Goal: Task Accomplishment & Management: Use online tool/utility

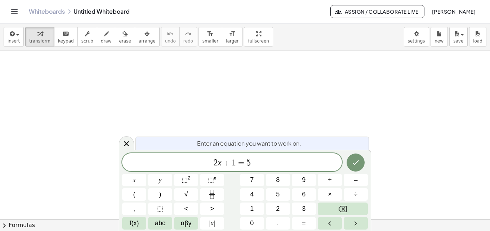
click at [124, 146] on icon at bounding box center [126, 143] width 9 height 9
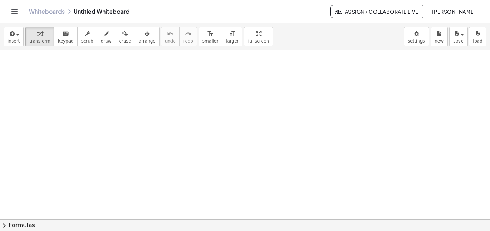
click at [41, 12] on link "Whiteboards" at bounding box center [47, 11] width 36 height 7
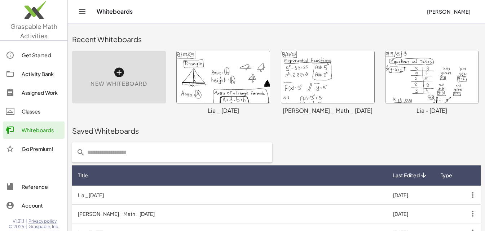
click at [113, 76] on div "New Whiteboard" at bounding box center [119, 77] width 94 height 53
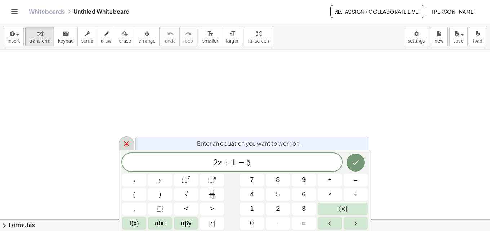
click at [127, 142] on icon at bounding box center [126, 143] width 9 height 9
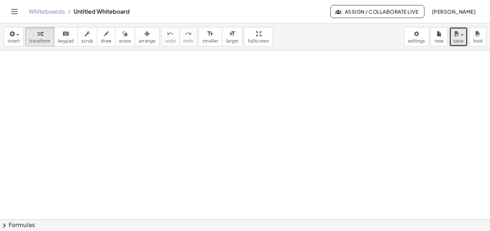
drag, startPoint x: 460, startPoint y: 36, endPoint x: 459, endPoint y: 49, distance: 13.4
click at [461, 37] on span "button" at bounding box center [459, 34] width 1 height 5
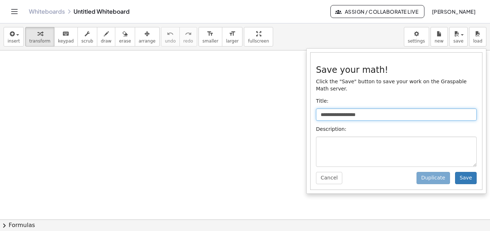
click at [403, 110] on input "**********" at bounding box center [396, 114] width 161 height 12
type input "*"
type input "**********"
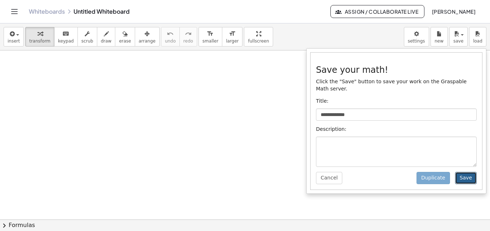
click at [474, 172] on button "Save" at bounding box center [466, 178] width 22 height 12
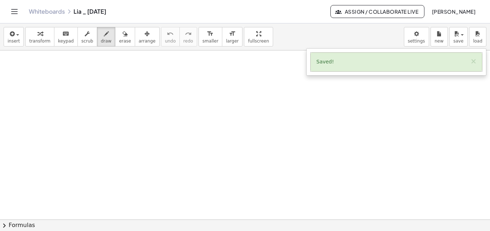
drag, startPoint x: 98, startPoint y: 35, endPoint x: 88, endPoint y: 47, distance: 15.6
click at [104, 35] on icon "button" at bounding box center [106, 34] width 5 height 9
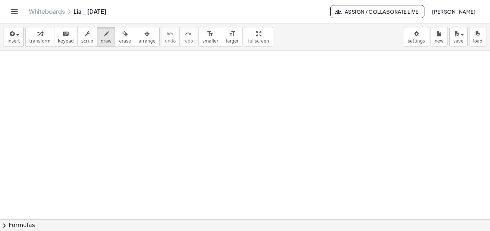
click at [15, 58] on div at bounding box center [245, 219] width 490 height 338
drag, startPoint x: 15, startPoint y: 55, endPoint x: 10, endPoint y: 59, distance: 5.4
click at [10, 59] on div at bounding box center [245, 219] width 490 height 338
drag, startPoint x: 22, startPoint y: 59, endPoint x: 55, endPoint y: 59, distance: 32.4
click at [55, 60] on div at bounding box center [245, 219] width 490 height 338
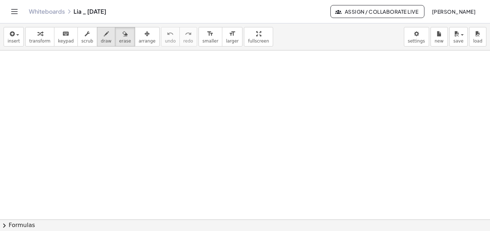
drag, startPoint x: 114, startPoint y: 34, endPoint x: 101, endPoint y: 34, distance: 12.3
click at [123, 34] on icon "button" at bounding box center [125, 34] width 5 height 9
drag, startPoint x: 99, startPoint y: 34, endPoint x: 62, endPoint y: 48, distance: 39.4
click at [104, 35] on icon "button" at bounding box center [106, 34] width 5 height 9
click at [9, 54] on div at bounding box center [245, 219] width 490 height 338
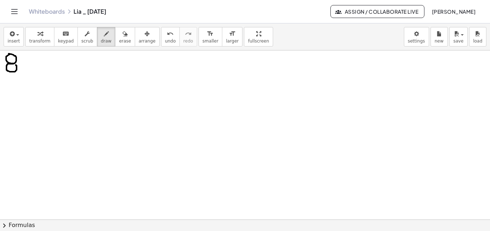
click at [14, 64] on div at bounding box center [245, 219] width 490 height 338
drag, startPoint x: 25, startPoint y: 53, endPoint x: 20, endPoint y: 75, distance: 22.8
click at [20, 75] on div at bounding box center [245, 219] width 490 height 338
drag, startPoint x: 27, startPoint y: 60, endPoint x: 35, endPoint y: 65, distance: 8.6
click at [32, 68] on div at bounding box center [245, 219] width 490 height 338
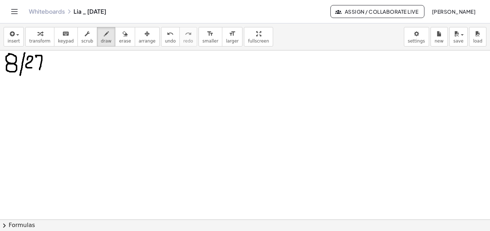
drag, startPoint x: 36, startPoint y: 57, endPoint x: 38, endPoint y: 63, distance: 6.0
click at [39, 68] on div at bounding box center [245, 219] width 490 height 338
drag, startPoint x: 38, startPoint y: 62, endPoint x: 45, endPoint y: 61, distance: 7.3
click at [43, 62] on div at bounding box center [245, 219] width 490 height 338
drag, startPoint x: 49, startPoint y: 53, endPoint x: 46, endPoint y: 70, distance: 18.0
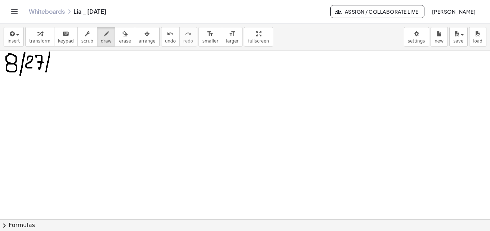
click at [46, 73] on div at bounding box center [245, 219] width 490 height 338
drag, startPoint x: 53, startPoint y: 58, endPoint x: 59, endPoint y: 68, distance: 11.7
click at [59, 68] on div at bounding box center [245, 219] width 490 height 338
drag, startPoint x: 67, startPoint y: 55, endPoint x: 64, endPoint y: 66, distance: 11.9
click at [64, 66] on div at bounding box center [245, 219] width 490 height 338
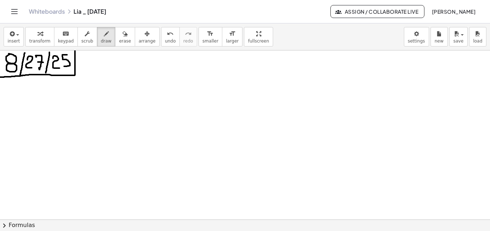
drag, startPoint x: 75, startPoint y: 51, endPoint x: -3, endPoint y: 77, distance: 82.2
click at [0, 77] on html "Graspable Math Activities Get Started Activity Bank Assigned Work Classes White…" at bounding box center [245, 115] width 490 height 231
click at [45, 73] on div at bounding box center [245, 219] width 490 height 338
drag, startPoint x: 85, startPoint y: 56, endPoint x: 85, endPoint y: 64, distance: 7.9
click at [85, 64] on div at bounding box center [245, 219] width 490 height 338
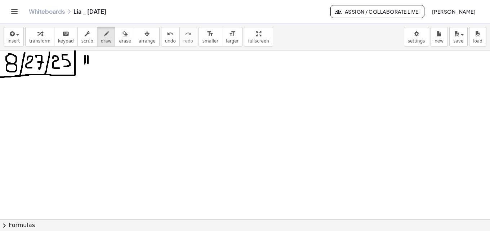
drag, startPoint x: 88, startPoint y: 56, endPoint x: 88, endPoint y: 63, distance: 7.6
click at [88, 63] on div at bounding box center [245, 219] width 490 height 338
drag, startPoint x: 80, startPoint y: 63, endPoint x: 95, endPoint y: 62, distance: 15.2
click at [95, 62] on div at bounding box center [245, 219] width 490 height 338
click at [8, 85] on div at bounding box center [246, 219] width 492 height 338
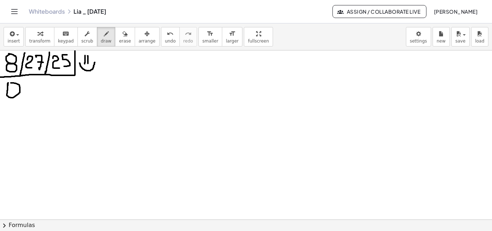
click at [11, 83] on div at bounding box center [246, 219] width 492 height 338
drag, startPoint x: 31, startPoint y: 89, endPoint x: 36, endPoint y: 101, distance: 12.9
click at [36, 101] on div at bounding box center [246, 219] width 492 height 338
click at [34, 89] on div at bounding box center [246, 219] width 492 height 338
drag, startPoint x: 46, startPoint y: 83, endPoint x: 46, endPoint y: 101, distance: 18.4
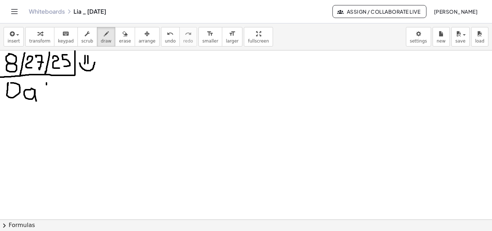
click at [46, 102] on div at bounding box center [246, 219] width 492 height 338
drag, startPoint x: 43, startPoint y: 92, endPoint x: 50, endPoint y: 92, distance: 7.6
click at [50, 92] on div at bounding box center [246, 219] width 492 height 338
drag, startPoint x: 67, startPoint y: 96, endPoint x: 67, endPoint y: 102, distance: 5.8
click at [67, 102] on div at bounding box center [246, 219] width 492 height 338
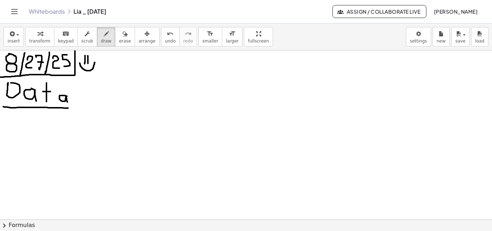
drag, startPoint x: 5, startPoint y: 107, endPoint x: 70, endPoint y: 108, distance: 64.9
click at [70, 108] on div at bounding box center [246, 219] width 492 height 338
click at [119, 41] on span "erase" at bounding box center [125, 41] width 12 height 5
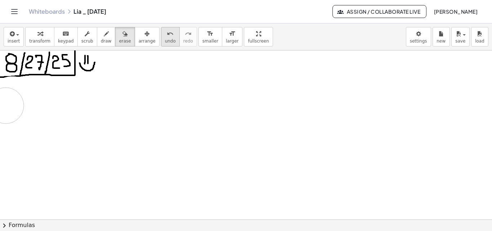
drag, startPoint x: 78, startPoint y: 124, endPoint x: 155, endPoint y: 44, distance: 110.6
click at [6, 106] on div at bounding box center [246, 219] width 492 height 338
click at [104, 36] on button "draw" at bounding box center [106, 36] width 19 height 19
drag, startPoint x: 4, startPoint y: 77, endPoint x: 18, endPoint y: 76, distance: 13.7
click at [18, 76] on div at bounding box center [246, 219] width 492 height 338
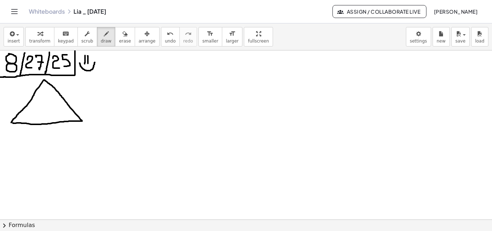
click at [11, 123] on div at bounding box center [246, 219] width 492 height 338
drag, startPoint x: 44, startPoint y: 135, endPoint x: 37, endPoint y: 128, distance: 9.5
click at [37, 128] on div at bounding box center [246, 219] width 492 height 338
drag, startPoint x: 11, startPoint y: 129, endPoint x: 11, endPoint y: 135, distance: 5.4
click at [11, 135] on div at bounding box center [246, 219] width 492 height 338
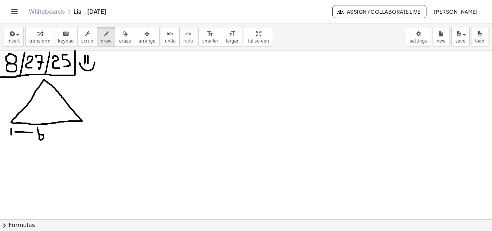
drag, startPoint x: 16, startPoint y: 132, endPoint x: 32, endPoint y: 133, distance: 16.2
click at [32, 133] on div at bounding box center [246, 219] width 492 height 338
drag, startPoint x: 48, startPoint y: 132, endPoint x: 81, endPoint y: 131, distance: 33.9
click at [82, 132] on div at bounding box center [246, 219] width 492 height 338
drag, startPoint x: 44, startPoint y: 81, endPoint x: 45, endPoint y: 117, distance: 36.8
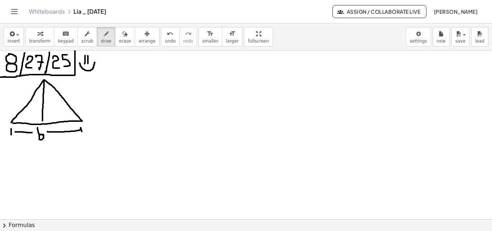
click at [43, 121] on div at bounding box center [246, 219] width 492 height 338
drag, startPoint x: 48, startPoint y: 102, endPoint x: 51, endPoint y: 114, distance: 12.8
click at [51, 114] on div at bounding box center [246, 219] width 492 height 338
drag, startPoint x: 90, startPoint y: 103, endPoint x: 92, endPoint y: 97, distance: 6.6
click at [96, 102] on div at bounding box center [246, 219] width 492 height 338
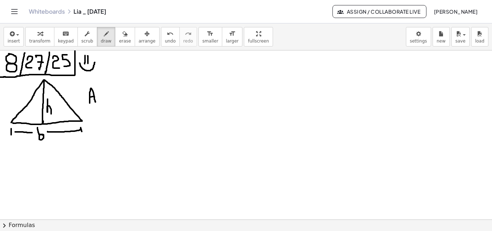
drag, startPoint x: 91, startPoint y: 97, endPoint x: 95, endPoint y: 97, distance: 4.3
click at [95, 97] on div at bounding box center [246, 219] width 492 height 338
drag, startPoint x: 98, startPoint y: 95, endPoint x: 102, endPoint y: 94, distance: 3.6
click at [102, 94] on div at bounding box center [246, 219] width 492 height 338
click at [102, 99] on div at bounding box center [246, 219] width 492 height 338
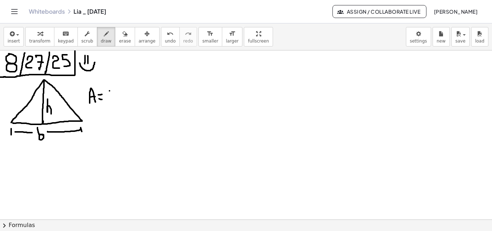
drag, startPoint x: 110, startPoint y: 91, endPoint x: 108, endPoint y: 100, distance: 9.2
click at [110, 97] on div at bounding box center [246, 219] width 492 height 338
drag, startPoint x: 108, startPoint y: 100, endPoint x: 116, endPoint y: 100, distance: 8.7
click at [116, 100] on div at bounding box center [246, 219] width 492 height 338
drag, startPoint x: 110, startPoint y: 105, endPoint x: 115, endPoint y: 115, distance: 11.3
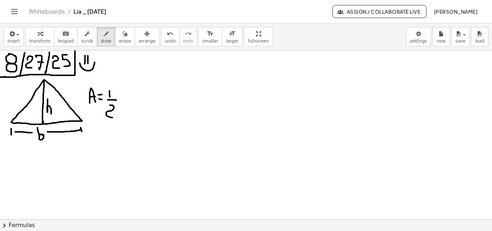
click at [115, 116] on div at bounding box center [246, 219] width 492 height 338
click at [121, 99] on div at bounding box center [246, 219] width 492 height 338
drag, startPoint x: 133, startPoint y: 97, endPoint x: 128, endPoint y: 85, distance: 13.6
click at [128, 85] on div at bounding box center [246, 219] width 492 height 338
click at [140, 96] on div at bounding box center [246, 219] width 492 height 338
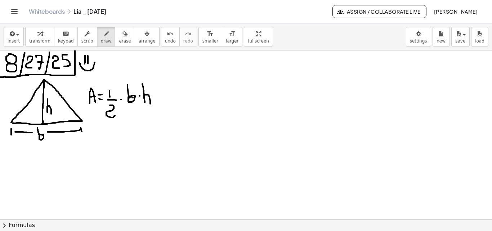
drag, startPoint x: 142, startPoint y: 84, endPoint x: 150, endPoint y: 104, distance: 21.3
click at [150, 104] on div at bounding box center [246, 219] width 492 height 338
drag, startPoint x: 132, startPoint y: 96, endPoint x: 135, endPoint y: 98, distance: 3.9
click at [135, 98] on div at bounding box center [246, 219] width 492 height 338
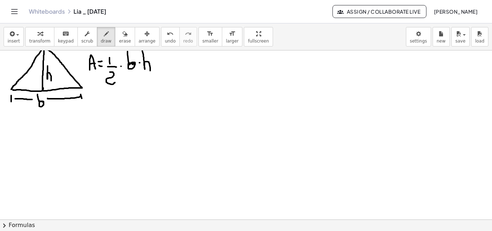
scroll to position [38, 0]
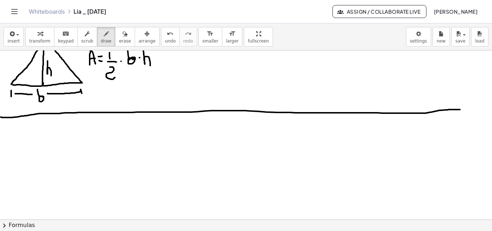
drag, startPoint x: 1, startPoint y: 117, endPoint x: 486, endPoint y: 110, distance: 485.5
click at [486, 110] on div at bounding box center [246, 181] width 492 height 338
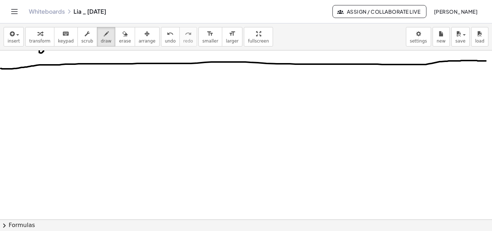
scroll to position [89, 0]
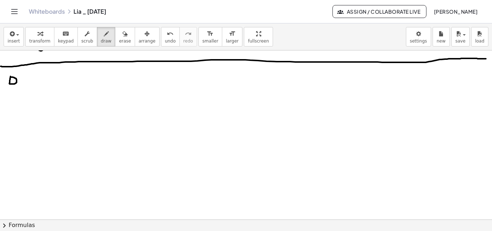
click at [10, 77] on div at bounding box center [246, 130] width 492 height 338
drag, startPoint x: 23, startPoint y: 79, endPoint x: 26, endPoint y: 84, distance: 6.1
click at [26, 86] on div at bounding box center [246, 130] width 492 height 338
drag, startPoint x: 31, startPoint y: 74, endPoint x: 31, endPoint y: 85, distance: 10.8
click at [31, 85] on div at bounding box center [246, 130] width 492 height 338
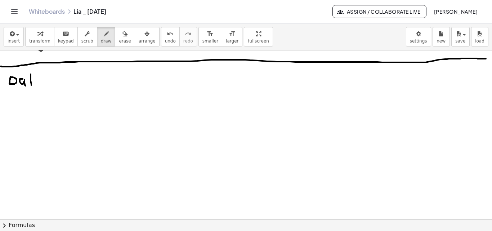
drag, startPoint x: 28, startPoint y: 80, endPoint x: 33, endPoint y: 80, distance: 4.3
click at [33, 80] on div at bounding box center [246, 130] width 492 height 338
drag, startPoint x: 40, startPoint y: 80, endPoint x: 42, endPoint y: 88, distance: 8.1
click at [42, 88] on div at bounding box center [246, 130] width 492 height 338
drag, startPoint x: 9, startPoint y: 92, endPoint x: 44, endPoint y: 90, distance: 34.6
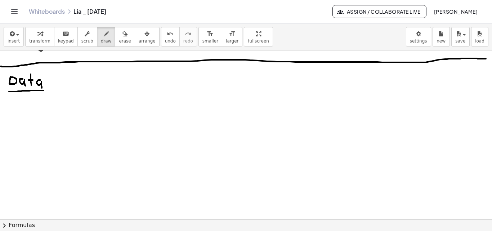
click at [44, 90] on div at bounding box center [246, 130] width 492 height 338
click at [16, 109] on div at bounding box center [246, 130] width 492 height 338
drag, startPoint x: 13, startPoint y: 112, endPoint x: 13, endPoint y: 100, distance: 11.9
click at [13, 100] on div at bounding box center [246, 130] width 492 height 338
click at [26, 108] on div at bounding box center [246, 130] width 492 height 338
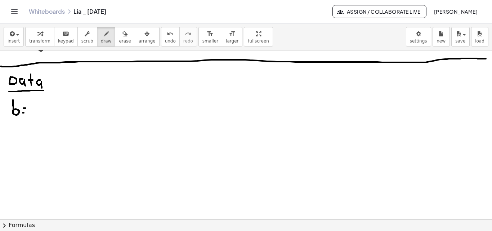
click at [26, 112] on div at bounding box center [246, 130] width 492 height 338
drag, startPoint x: 31, startPoint y: 107, endPoint x: 32, endPoint y: 115, distance: 8.8
click at [31, 116] on div at bounding box center [246, 130] width 492 height 338
click at [40, 106] on div at bounding box center [246, 130] width 492 height 338
drag, startPoint x: 50, startPoint y: 111, endPoint x: 58, endPoint y: 114, distance: 9.2
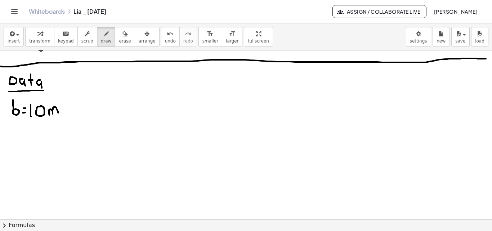
click at [58, 114] on div at bounding box center [246, 130] width 492 height 338
drag, startPoint x: 9, startPoint y: 129, endPoint x: 14, endPoint y: 145, distance: 17.2
click at [14, 145] on div at bounding box center [246, 130] width 492 height 338
drag, startPoint x: 18, startPoint y: 140, endPoint x: 23, endPoint y: 140, distance: 4.7
click at [23, 140] on div at bounding box center [246, 130] width 492 height 338
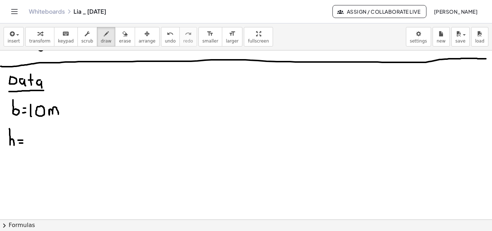
click at [23, 143] on div at bounding box center [246, 130] width 492 height 338
drag, startPoint x: 36, startPoint y: 134, endPoint x: 32, endPoint y: 142, distance: 9.3
click at [32, 142] on div at bounding box center [246, 130] width 492 height 338
drag, startPoint x: 42, startPoint y: 139, endPoint x: 52, endPoint y: 141, distance: 9.9
click at [52, 141] on div at bounding box center [246, 130] width 492 height 338
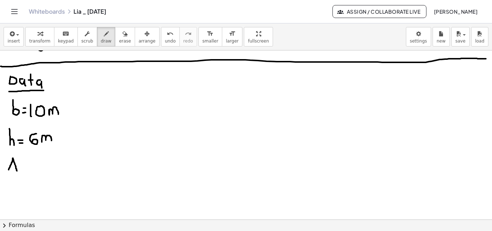
drag, startPoint x: 9, startPoint y: 170, endPoint x: 13, endPoint y: 166, distance: 5.4
click at [17, 170] on div at bounding box center [246, 130] width 492 height 338
click at [14, 166] on div at bounding box center [246, 130] width 492 height 338
click at [21, 164] on div at bounding box center [246, 130] width 492 height 338
drag, startPoint x: 20, startPoint y: 167, endPoint x: 27, endPoint y: 166, distance: 6.9
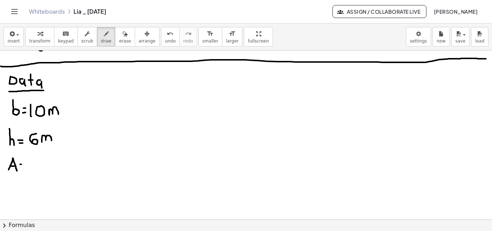
click at [22, 167] on div at bounding box center [246, 130] width 492 height 338
click at [30, 166] on div at bounding box center [246, 130] width 492 height 338
drag, startPoint x: 30, startPoint y: 163, endPoint x: 27, endPoint y: 155, distance: 9.0
click at [26, 156] on div at bounding box center [246, 130] width 492 height 338
drag, startPoint x: 93, startPoint y: 101, endPoint x: 102, endPoint y: 107, distance: 10.5
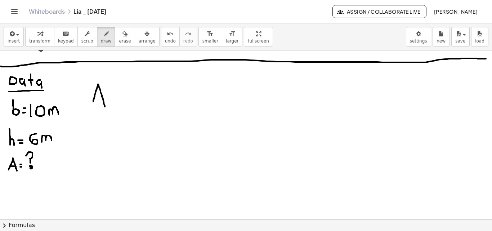
click at [103, 107] on div at bounding box center [246, 130] width 492 height 338
drag, startPoint x: 96, startPoint y: 95, endPoint x: 101, endPoint y: 96, distance: 4.8
click at [102, 96] on div at bounding box center [246, 130] width 492 height 338
drag, startPoint x: 94, startPoint y: 100, endPoint x: 92, endPoint y: 106, distance: 6.4
click at [92, 106] on div at bounding box center [246, 130] width 492 height 338
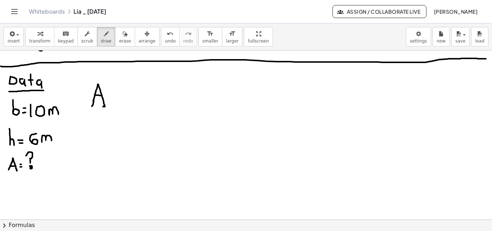
click at [104, 106] on div at bounding box center [246, 130] width 492 height 338
drag, startPoint x: 108, startPoint y: 97, endPoint x: 112, endPoint y: 96, distance: 4.0
click at [112, 96] on div at bounding box center [246, 130] width 492 height 338
drag, startPoint x: 108, startPoint y: 99, endPoint x: 113, endPoint y: 100, distance: 5.5
click at [113, 100] on div at bounding box center [246, 130] width 492 height 338
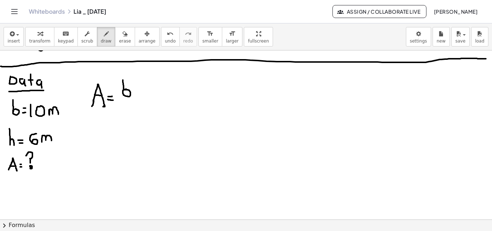
drag, startPoint x: 126, startPoint y: 89, endPoint x: 130, endPoint y: 86, distance: 4.7
click at [123, 81] on div at bounding box center [246, 130] width 492 height 338
click at [134, 90] on div at bounding box center [246, 130] width 492 height 338
drag, startPoint x: 138, startPoint y: 82, endPoint x: 145, endPoint y: 96, distance: 16.0
click at [145, 96] on div at bounding box center [246, 130] width 492 height 338
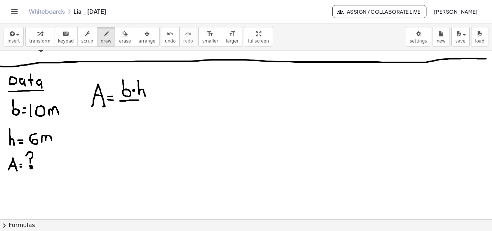
drag, startPoint x: 120, startPoint y: 101, endPoint x: 145, endPoint y: 100, distance: 24.9
click at [145, 100] on div at bounding box center [246, 130] width 492 height 338
drag, startPoint x: 125, startPoint y: 108, endPoint x: 134, endPoint y: 116, distance: 11.5
click at [134, 116] on div at bounding box center [246, 130] width 492 height 338
drag, startPoint x: 84, startPoint y: 146, endPoint x: 94, endPoint y: 145, distance: 9.8
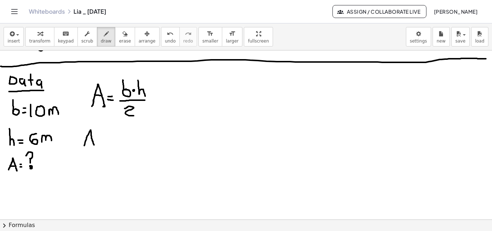
click at [94, 145] on div at bounding box center [246, 130] width 492 height 338
drag, startPoint x: 86, startPoint y: 140, endPoint x: 91, endPoint y: 140, distance: 4.7
click at [91, 140] on div at bounding box center [246, 130] width 492 height 338
click at [102, 137] on div at bounding box center [246, 130] width 492 height 338
click at [102, 141] on div at bounding box center [246, 130] width 492 height 338
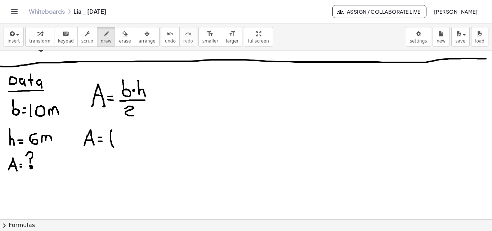
drag, startPoint x: 112, startPoint y: 130, endPoint x: 114, endPoint y: 147, distance: 17.4
click at [114, 147] on div at bounding box center [246, 130] width 492 height 338
drag, startPoint x: 117, startPoint y: 133, endPoint x: 117, endPoint y: 143, distance: 9.7
click at [117, 143] on div at bounding box center [246, 130] width 492 height 338
click at [124, 136] on div at bounding box center [246, 130] width 492 height 338
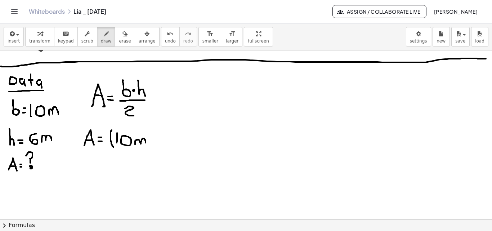
drag, startPoint x: 135, startPoint y: 141, endPoint x: 146, endPoint y: 143, distance: 10.6
click at [146, 143] on div at bounding box center [246, 130] width 492 height 338
drag, startPoint x: 146, startPoint y: 127, endPoint x: 151, endPoint y: 147, distance: 20.9
click at [151, 147] on div at bounding box center [246, 130] width 492 height 338
drag, startPoint x: 158, startPoint y: 125, endPoint x: 158, endPoint y: 149, distance: 23.4
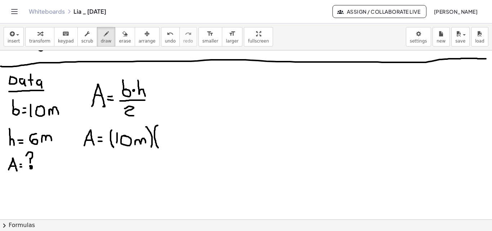
click at [159, 148] on div at bounding box center [246, 130] width 492 height 338
drag, startPoint x: 168, startPoint y: 131, endPoint x: 168, endPoint y: 141, distance: 10.1
click at [165, 142] on div at bounding box center [246, 130] width 492 height 338
drag, startPoint x: 172, startPoint y: 138, endPoint x: 183, endPoint y: 137, distance: 10.9
click at [183, 139] on div at bounding box center [246, 130] width 492 height 338
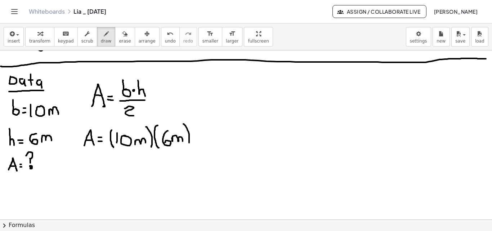
drag, startPoint x: 183, startPoint y: 124, endPoint x: 166, endPoint y: 149, distance: 30.6
click at [188, 145] on div at bounding box center [246, 130] width 492 height 338
drag, startPoint x: 114, startPoint y: 152, endPoint x: 168, endPoint y: 157, distance: 54.6
click at [186, 151] on div at bounding box center [246, 130] width 492 height 338
drag, startPoint x: 141, startPoint y: 160, endPoint x: 145, endPoint y: 168, distance: 9.2
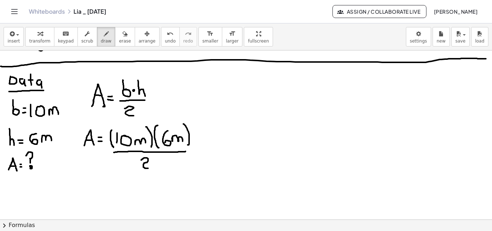
click at [149, 168] on div at bounding box center [246, 130] width 492 height 338
drag, startPoint x: 78, startPoint y: 185, endPoint x: 85, endPoint y: 186, distance: 7.6
click at [86, 187] on div at bounding box center [246, 130] width 492 height 338
drag, startPoint x: 81, startPoint y: 181, endPoint x: 85, endPoint y: 181, distance: 4.0
click at [85, 181] on div at bounding box center [246, 130] width 492 height 338
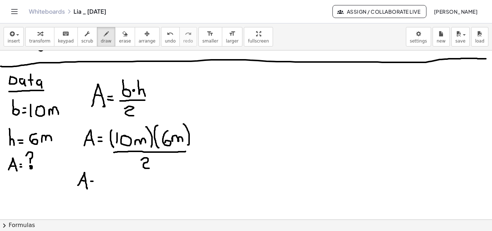
click at [93, 181] on div at bounding box center [246, 130] width 492 height 338
click at [93, 185] on div at bounding box center [246, 130] width 492 height 338
drag, startPoint x: 101, startPoint y: 188, endPoint x: 128, endPoint y: 191, distance: 26.9
click at [131, 188] on div at bounding box center [246, 130] width 492 height 338
drag, startPoint x: 112, startPoint y: 173, endPoint x: 108, endPoint y: 180, distance: 8.3
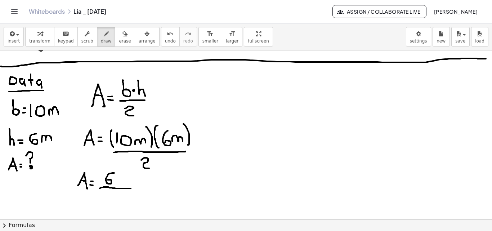
click at [108, 180] on div at bounding box center [246, 130] width 492 height 338
click at [119, 176] on div at bounding box center [246, 130] width 492 height 338
drag, startPoint x: 109, startPoint y: 196, endPoint x: 117, endPoint y: 203, distance: 10.5
click at [117, 203] on div at bounding box center [246, 130] width 492 height 338
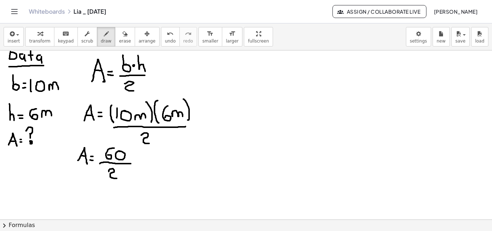
scroll to position [117, 0]
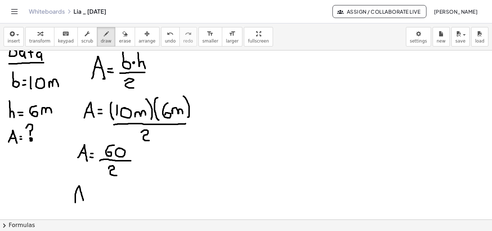
drag, startPoint x: 75, startPoint y: 203, endPoint x: 83, endPoint y: 200, distance: 8.2
click at [83, 200] on div at bounding box center [246, 103] width 492 height 338
drag, startPoint x: 76, startPoint y: 196, endPoint x: 81, endPoint y: 196, distance: 5.4
click at [81, 196] on div at bounding box center [246, 103] width 492 height 338
click at [89, 197] on div at bounding box center [246, 103] width 492 height 338
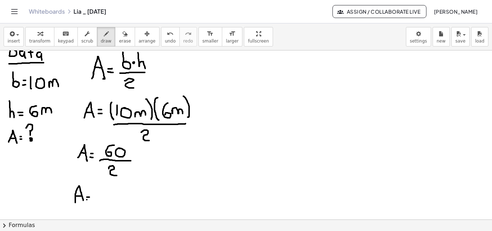
drag, startPoint x: 87, startPoint y: 200, endPoint x: 91, endPoint y: 200, distance: 4.3
click at [91, 200] on div at bounding box center [246, 103] width 492 height 338
drag, startPoint x: 94, startPoint y: 192, endPoint x: 96, endPoint y: 201, distance: 8.4
click at [96, 201] on div at bounding box center [246, 103] width 492 height 338
click at [115, 192] on div at bounding box center [246, 103] width 492 height 338
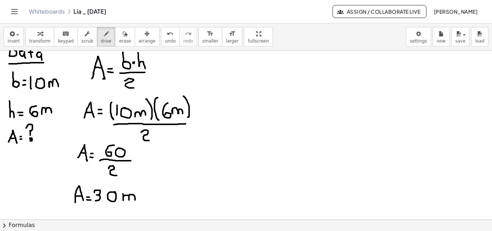
drag, startPoint x: 123, startPoint y: 194, endPoint x: 137, endPoint y: 189, distance: 14.8
click at [135, 200] on div at bounding box center [246, 103] width 492 height 338
drag, startPoint x: 135, startPoint y: 186, endPoint x: 138, endPoint y: 191, distance: 6.0
click at [138, 191] on div at bounding box center [246, 103] width 492 height 338
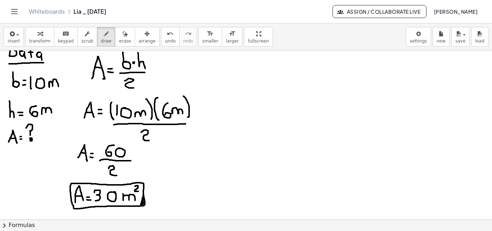
drag, startPoint x: 144, startPoint y: 197, endPoint x: 145, endPoint y: 202, distance: 4.4
click at [145, 202] on div at bounding box center [246, 103] width 492 height 338
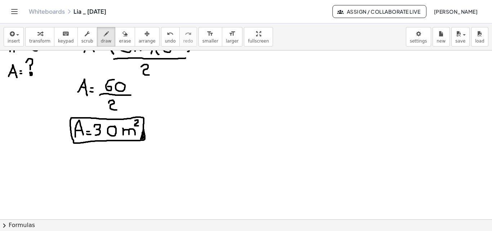
scroll to position [188, 0]
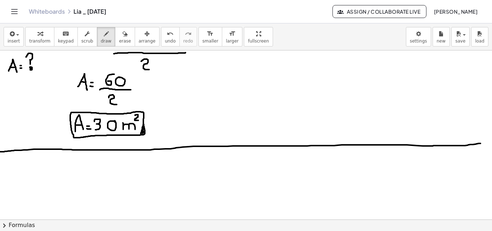
drag, startPoint x: 0, startPoint y: 152, endPoint x: 486, endPoint y: 142, distance: 485.9
click at [486, 142] on div at bounding box center [246, 116] width 492 height 507
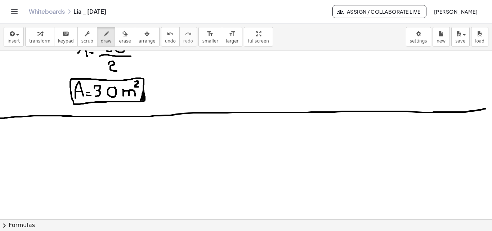
scroll to position [230, 0]
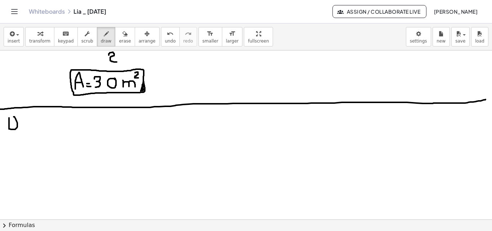
click at [10, 117] on div at bounding box center [246, 73] width 492 height 507
drag, startPoint x: 26, startPoint y: 125, endPoint x: 26, endPoint y: 129, distance: 4.7
click at [26, 129] on div at bounding box center [246, 73] width 492 height 507
drag, startPoint x: 35, startPoint y: 116, endPoint x: 34, endPoint y: 127, distance: 10.5
click at [35, 129] on div at bounding box center [246, 73] width 492 height 507
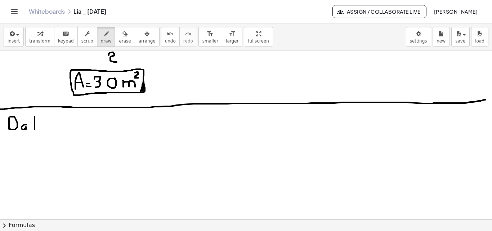
drag, startPoint x: 32, startPoint y: 123, endPoint x: 36, endPoint y: 123, distance: 4.7
click at [36, 123] on div at bounding box center [246, 73] width 492 height 507
drag, startPoint x: 44, startPoint y: 123, endPoint x: 35, endPoint y: 131, distance: 11.7
click at [41, 129] on div at bounding box center [246, 73] width 492 height 507
drag, startPoint x: 16, startPoint y: 137, endPoint x: 44, endPoint y: 137, distance: 27.4
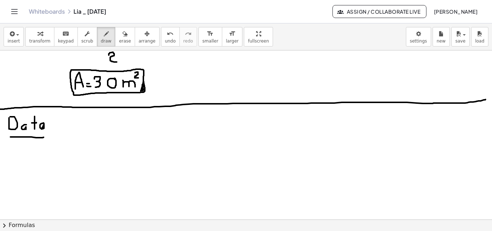
click at [44, 137] on div at bounding box center [246, 73] width 492 height 507
drag, startPoint x: 59, startPoint y: 106, endPoint x: 58, endPoint y: 119, distance: 13.0
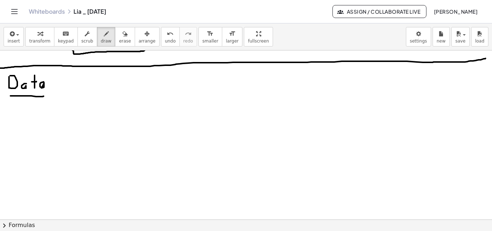
scroll to position [277, 0]
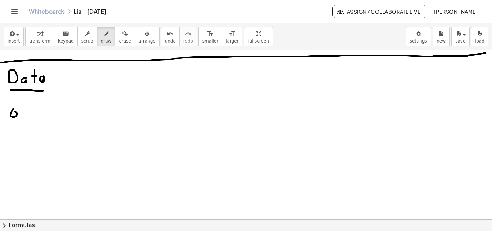
click at [14, 111] on div at bounding box center [246, 26] width 492 height 507
drag, startPoint x: 12, startPoint y: 113, endPoint x: 12, endPoint y: 101, distance: 12.3
click at [12, 101] on div at bounding box center [246, 26] width 492 height 507
click at [24, 110] on div at bounding box center [246, 26] width 492 height 507
click at [24, 113] on div at bounding box center [246, 26] width 492 height 507
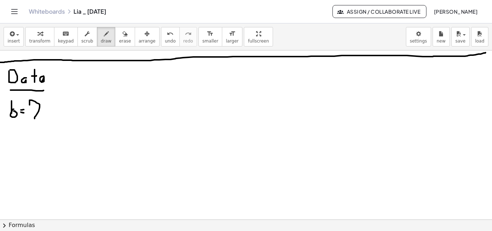
drag, startPoint x: 30, startPoint y: 105, endPoint x: 34, endPoint y: 116, distance: 12.2
click at [34, 119] on div at bounding box center [246, 26] width 492 height 507
drag, startPoint x: 34, startPoint y: 111, endPoint x: 40, endPoint y: 112, distance: 6.2
click at [39, 112] on div at bounding box center [246, 26] width 492 height 507
drag, startPoint x: 46, startPoint y: 113, endPoint x: 46, endPoint y: 119, distance: 5.4
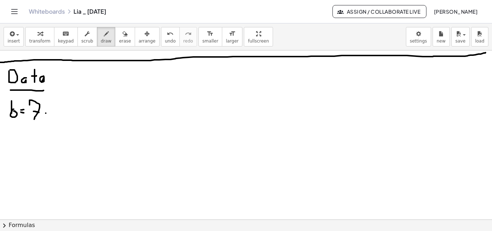
click at [46, 119] on div at bounding box center [246, 26] width 492 height 507
click at [44, 106] on div at bounding box center [246, 26] width 492 height 507
drag, startPoint x: 49, startPoint y: 120, endPoint x: 53, endPoint y: 119, distance: 4.5
click at [53, 119] on div at bounding box center [246, 26] width 492 height 507
drag, startPoint x: 63, startPoint y: 112, endPoint x: 62, endPoint y: 117, distance: 5.5
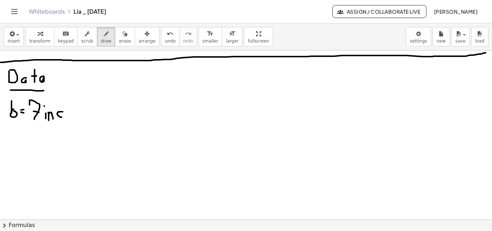
click at [62, 117] on div at bounding box center [246, 26] width 492 height 507
drag, startPoint x: 113, startPoint y: 32, endPoint x: 88, endPoint y: 94, distance: 66.0
click at [119, 35] on div "button" at bounding box center [125, 33] width 12 height 9
drag, startPoint x: 83, startPoint y: 123, endPoint x: 74, endPoint y: 112, distance: 14.0
click at [74, 112] on div at bounding box center [246, 26] width 492 height 507
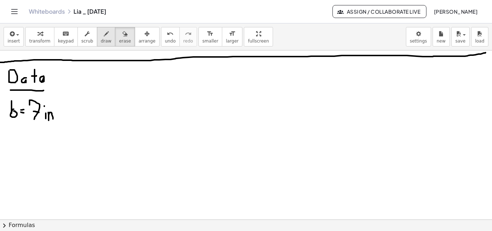
click at [101, 36] on div "button" at bounding box center [106, 33] width 11 height 9
drag, startPoint x: 12, startPoint y: 136, endPoint x: 22, endPoint y: 146, distance: 14.3
click at [19, 151] on div at bounding box center [246, 26] width 492 height 507
click at [26, 143] on div at bounding box center [246, 26] width 492 height 507
click at [26, 147] on div at bounding box center [246, 26] width 492 height 507
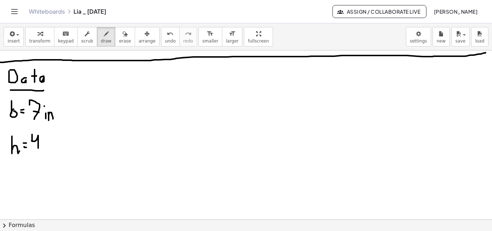
drag, startPoint x: 32, startPoint y: 141, endPoint x: 38, endPoint y: 148, distance: 10.2
click at [38, 148] on div at bounding box center [246, 26] width 492 height 507
drag, startPoint x: 43, startPoint y: 146, endPoint x: 43, endPoint y: 149, distance: 3.6
click at [43, 149] on div at bounding box center [246, 26] width 492 height 507
click at [43, 141] on div at bounding box center [246, 26] width 492 height 507
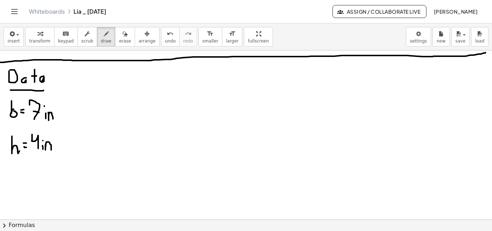
drag, startPoint x: 45, startPoint y: 145, endPoint x: 51, endPoint y: 151, distance: 7.9
click at [51, 151] on div at bounding box center [246, 26] width 492 height 507
drag, startPoint x: 9, startPoint y: 184, endPoint x: 21, endPoint y: 183, distance: 11.2
click at [21, 183] on div at bounding box center [246, 26] width 492 height 507
drag, startPoint x: 13, startPoint y: 178, endPoint x: 22, endPoint y: 177, distance: 9.2
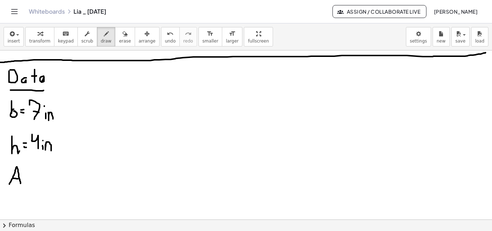
click at [19, 179] on div at bounding box center [246, 26] width 492 height 507
click at [25, 175] on div at bounding box center [246, 26] width 492 height 507
click at [27, 178] on div at bounding box center [246, 26] width 492 height 507
click at [33, 178] on div at bounding box center [246, 26] width 492 height 507
drag, startPoint x: 33, startPoint y: 175, endPoint x: 29, endPoint y: 166, distance: 9.2
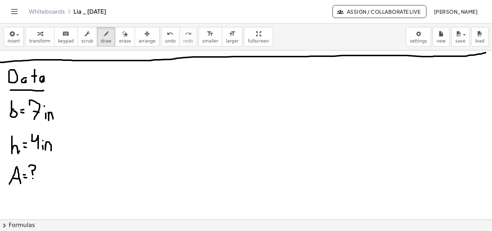
click at [29, 166] on div at bounding box center [246, 26] width 492 height 507
click at [33, 179] on div at bounding box center [246, 26] width 492 height 507
drag, startPoint x: 93, startPoint y: 95, endPoint x: 96, endPoint y: 91, distance: 4.2
click at [101, 94] on div at bounding box center [246, 26] width 492 height 507
drag, startPoint x: 94, startPoint y: 90, endPoint x: 100, endPoint y: 91, distance: 5.8
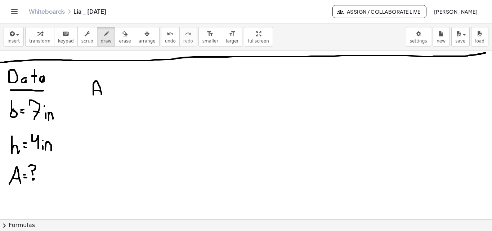
click at [100, 91] on div at bounding box center [246, 26] width 492 height 507
click at [109, 88] on div at bounding box center [246, 26] width 492 height 507
click at [108, 92] on div at bounding box center [246, 26] width 492 height 507
drag, startPoint x: 120, startPoint y: 85, endPoint x: 117, endPoint y: 88, distance: 4.3
click at [119, 85] on div at bounding box center [246, 26] width 492 height 507
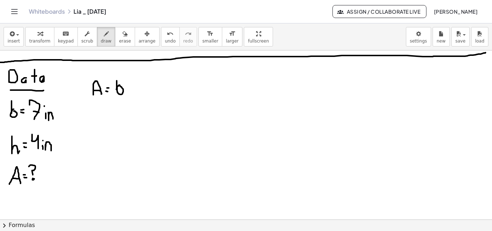
drag, startPoint x: 116, startPoint y: 89, endPoint x: 117, endPoint y: 77, distance: 12.6
click at [117, 77] on div at bounding box center [246, 26] width 492 height 507
click at [128, 88] on div at bounding box center [246, 26] width 492 height 507
drag, startPoint x: 132, startPoint y: 77, endPoint x: 141, endPoint y: 92, distance: 17.3
click at [141, 92] on div at bounding box center [246, 26] width 492 height 507
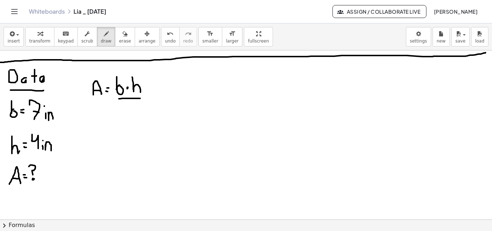
drag, startPoint x: 126, startPoint y: 98, endPoint x: 137, endPoint y: 99, distance: 10.8
click at [140, 98] on div at bounding box center [246, 26] width 492 height 507
drag, startPoint x: 125, startPoint y: 105, endPoint x: 131, endPoint y: 112, distance: 8.4
click at [133, 112] on div at bounding box center [246, 26] width 492 height 507
drag, startPoint x: 85, startPoint y: 147, endPoint x: 96, endPoint y: 146, distance: 11.2
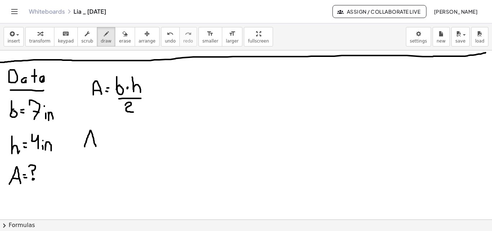
click at [96, 146] on div at bounding box center [246, 26] width 492 height 507
drag, startPoint x: 87, startPoint y: 141, endPoint x: 97, endPoint y: 140, distance: 9.8
click at [93, 141] on div at bounding box center [246, 26] width 492 height 507
click at [103, 138] on div at bounding box center [246, 26] width 492 height 507
click at [102, 142] on div at bounding box center [246, 26] width 492 height 507
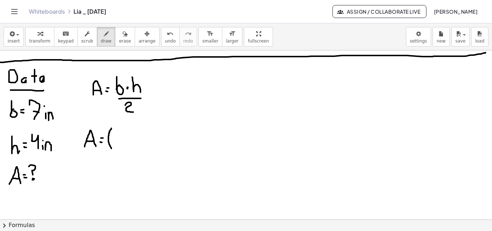
drag
click at [111, 147] on div at bounding box center [246, 26] width 492 height 507
click at [118, 142] on div at bounding box center [246, 26] width 492 height 507
click at [122, 138] on div at bounding box center [246, 26] width 492 height 507
click at [125, 143] on div at bounding box center [246, 26] width 492 height 507
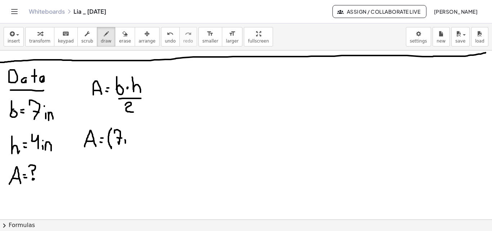
click at [125, 135] on div at bounding box center [246, 26] width 492 height 507
click at [133, 142] on div at bounding box center [246, 26] width 492 height 507
click at [136, 145] on div at bounding box center [246, 26] width 492 height 507
click at [143, 147] on div at bounding box center [246, 26] width 492 height 507
click at [150, 142] on div at bounding box center [246, 26] width 492 height 507
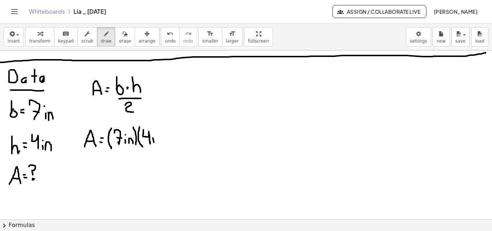
click at [154, 142] on div at bounding box center [246, 26] width 492 height 507
click at [153, 132] on div at bounding box center [246, 26] width 492 height 507
click at [161, 138] on div at bounding box center [246, 26] width 492 height 507
click at [163, 144] on div at bounding box center [246, 26] width 492 height 507
click at [163, 148] on div at bounding box center [246, 26] width 492 height 507
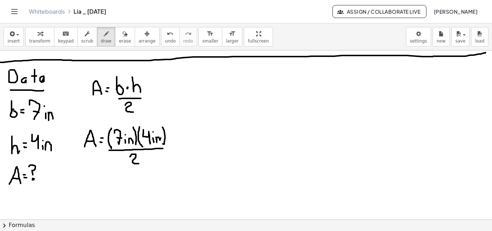
click at [138, 163] on div at bounding box center [246, 26] width 492 height 507
click at [85, 188] on div at bounding box center [246, 26] width 492 height 507
click at [83, 183] on div at bounding box center [246, 26] width 492 height 507
click at [93, 182] on div at bounding box center [246, 26] width 492 height 507
click at [93, 185] on div at bounding box center [246, 26] width 492 height 507
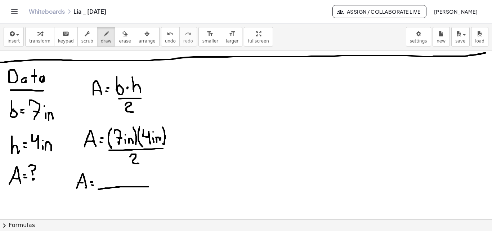
click at [148, 187] on div at bounding box center [246, 26] width 492 height 507
drag, startPoint x: 109, startPoint y: 172, endPoint x: 114, endPoint y: 182, distance: 11.5
click at [113, 183] on div at bounding box center [246, 26] width 492 height 507
click at [121, 172] on div at bounding box center [246, 26] width 492 height 507
click at [121, 178] on div at bounding box center [246, 26] width 492 height 507
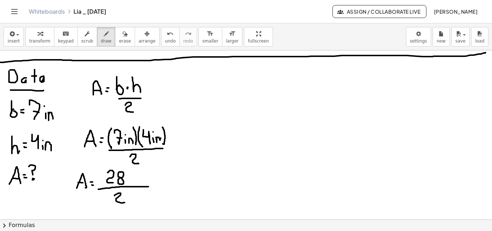
drag, startPoint x: 115, startPoint y: 196, endPoint x: 135, endPoint y: 164, distance: 37.5
click at [125, 201] on div at bounding box center [246, 26] width 492 height 507
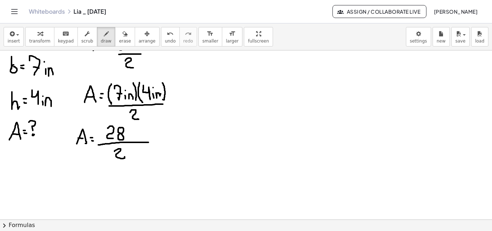
scroll to position [338, 0]
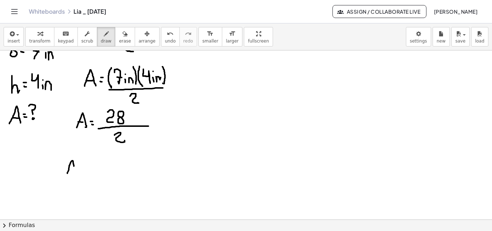
drag, startPoint x: 67, startPoint y: 173, endPoint x: 76, endPoint y: 175, distance: 9.1
click at [76, 175] on div at bounding box center [246, 51] width 492 height 676
drag, startPoint x: 68, startPoint y: 170, endPoint x: 74, endPoint y: 170, distance: 5.4
click at [74, 170] on div at bounding box center [246, 51] width 492 height 676
click at [83, 169] on div at bounding box center [246, 51] width 492 height 676
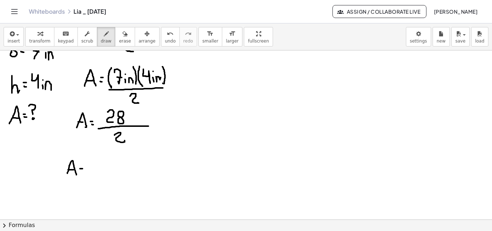
click at [82, 173] on div at bounding box center [246, 51] width 492 height 676
drag, startPoint x: 88, startPoint y: 160, endPoint x: 89, endPoint y: 176, distance: 16.3
click at [89, 176] on div at bounding box center [246, 51] width 492 height 676
drag, startPoint x: 92, startPoint y: 160, endPoint x: 102, endPoint y: 176, distance: 19.8
click at [102, 176] on div at bounding box center [246, 51] width 492 height 676
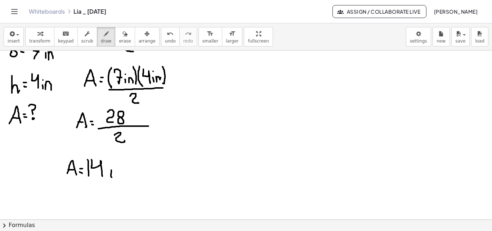
drag, startPoint x: 111, startPoint y: 170, endPoint x: 112, endPoint y: 174, distance: 4.0
click at [112, 178] on div at bounding box center [246, 51] width 492 height 676
click at [110, 163] on div at bounding box center [246, 51] width 492 height 676
drag, startPoint x: 116, startPoint y: 176, endPoint x: 124, endPoint y: 177, distance: 7.2
click at [124, 177] on div at bounding box center [246, 51] width 492 height 676
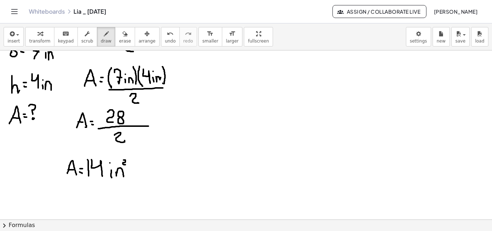
drag, startPoint x: 124, startPoint y: 160, endPoint x: 125, endPoint y: 165, distance: 5.0
click at [125, 165] on div at bounding box center [246, 51] width 492 height 676
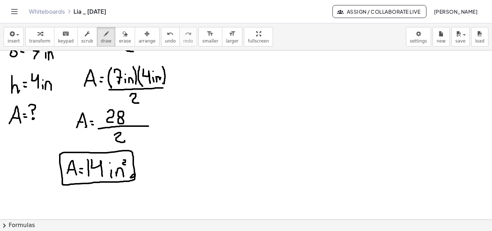
click at [134, 177] on div at bounding box center [246, 51] width 492 height 676
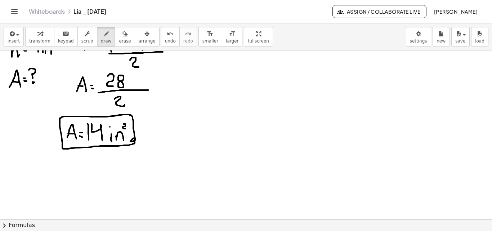
scroll to position [393, 0]
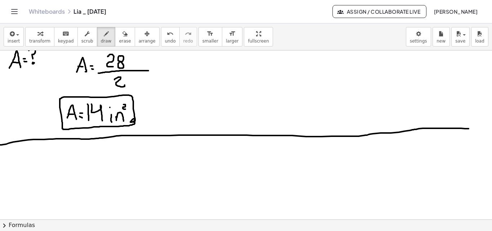
drag, startPoint x: 0, startPoint y: 145, endPoint x: 489, endPoint y: 127, distance: 489.0
click at [489, 127] on div "×" at bounding box center [246, 134] width 492 height 169
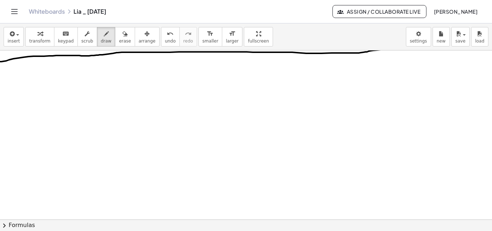
scroll to position [484, 0]
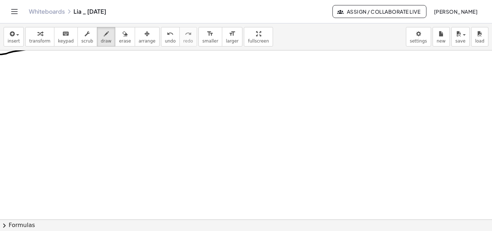
drag, startPoint x: 27, startPoint y: 100, endPoint x: 27, endPoint y: 87, distance: 13.3
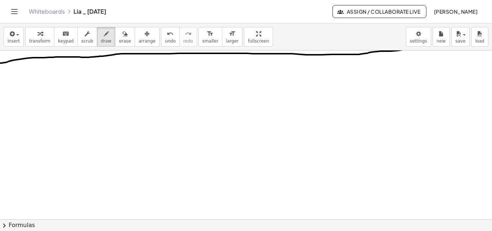
scroll to position [470, 0]
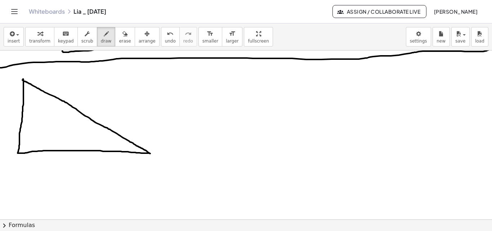
drag, startPoint x: 19, startPoint y: 158, endPoint x: 19, endPoint y: 165, distance: 7.2
drag, startPoint x: 22, startPoint y: 162, endPoint x: 53, endPoint y: 161, distance: 30.3
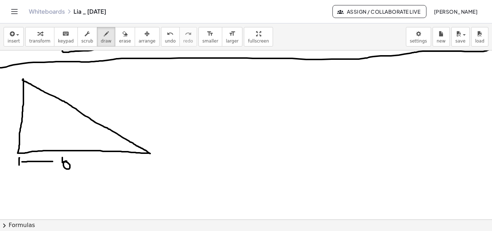
drag, startPoint x: 67, startPoint y: 161, endPoint x: 77, endPoint y: 162, distance: 10.8
drag, startPoint x: 78, startPoint y: 163, endPoint x: 150, endPoint y: 164, distance: 72.4
drag, startPoint x: 8, startPoint y: 79, endPoint x: 14, endPoint y: 79, distance: 6.5
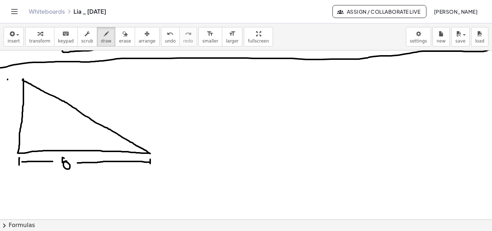
drag, startPoint x: 9, startPoint y: 85, endPoint x: 8, endPoint y: 105, distance: 20.2
drag, startPoint x: 6, startPoint y: 115, endPoint x: 11, endPoint y: 126, distance: 12.1
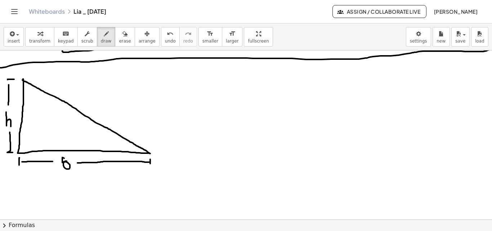
drag, startPoint x: 10, startPoint y: 132, endPoint x: 13, endPoint y: 152, distance: 20.4
drag, startPoint x: 62, startPoint y: 154, endPoint x: 61, endPoint y: 164, distance: 9.8
drag, startPoint x: 160, startPoint y: 69, endPoint x: 166, endPoint y: 69, distance: 6.1
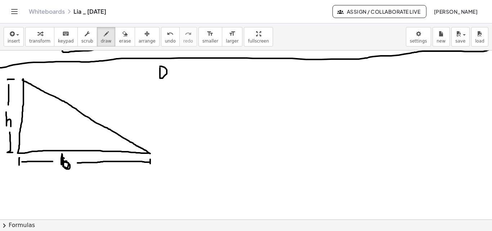
drag, startPoint x: 175, startPoint y: 72, endPoint x: 179, endPoint y: 74, distance: 5.3
drag, startPoint x: 182, startPoint y: 67, endPoint x: 186, endPoint y: 67, distance: 4.7
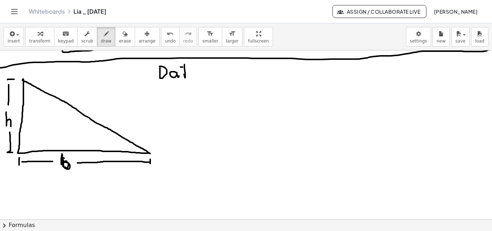
drag, startPoint x: 193, startPoint y: 69, endPoint x: 151, endPoint y: 80, distance: 43.6
drag, startPoint x: 159, startPoint y: 81, endPoint x: 197, endPoint y: 82, distance: 37.5
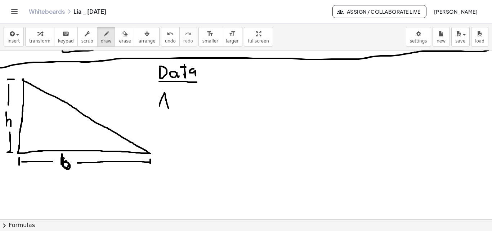
drag, startPoint x: 160, startPoint y: 106, endPoint x: 162, endPoint y: 103, distance: 4.1
drag, startPoint x: 160, startPoint y: 102, endPoint x: 170, endPoint y: 102, distance: 10.1
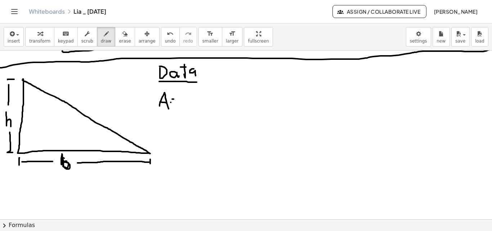
drag, startPoint x: 176, startPoint y: 97, endPoint x: 179, endPoint y: 109, distance: 11.9
drag, startPoint x: 213, startPoint y: 100, endPoint x: 215, endPoint y: 105, distance: 5.5
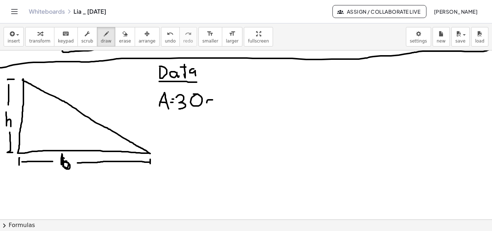
drag, startPoint x: 219, startPoint y: 102, endPoint x: 228, endPoint y: 104, distance: 9.4
drag, startPoint x: 228, startPoint y: 88, endPoint x: 229, endPoint y: 94, distance: 5.6
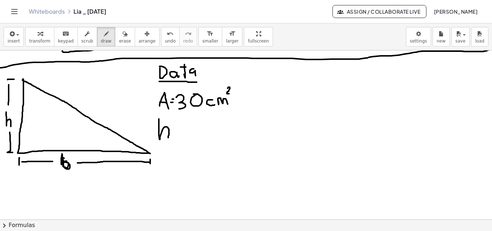
drag, startPoint x: 159, startPoint y: 119, endPoint x: 168, endPoint y: 138, distance: 21.0
drag, startPoint x: 175, startPoint y: 129, endPoint x: 177, endPoint y: 133, distance: 4.4
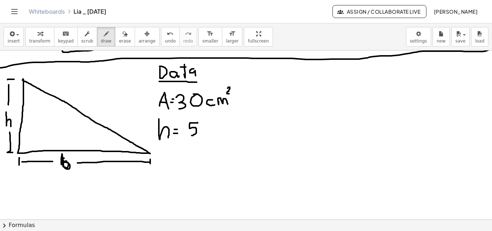
drag, startPoint x: 197, startPoint y: 123, endPoint x: 188, endPoint y: 135, distance: 15.7
drag, startPoint x: 208, startPoint y: 128, endPoint x: 210, endPoint y: 133, distance: 5.7
drag, startPoint x: 213, startPoint y: 131, endPoint x: 206, endPoint y: 132, distance: 6.9
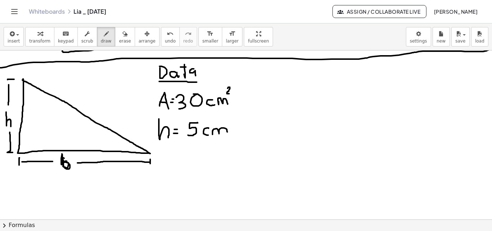
drag, startPoint x: 159, startPoint y: 117, endPoint x: 168, endPoint y: 139, distance: 24.1
drag, startPoint x: 167, startPoint y: 159, endPoint x: 163, endPoint y: 149, distance: 10.7
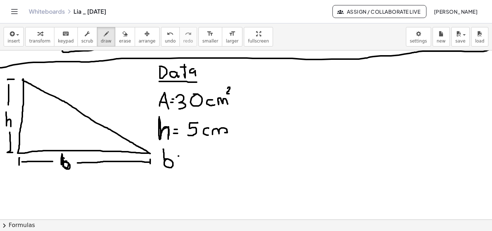
drag, startPoint x: 191, startPoint y: 156, endPoint x: 186, endPoint y: 145, distance: 12.3
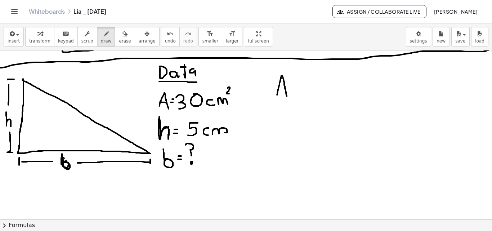
drag, startPoint x: 277, startPoint y: 95, endPoint x: 281, endPoint y: 89, distance: 7.5
drag, startPoint x: 279, startPoint y: 87, endPoint x: 285, endPoint y: 88, distance: 6.5
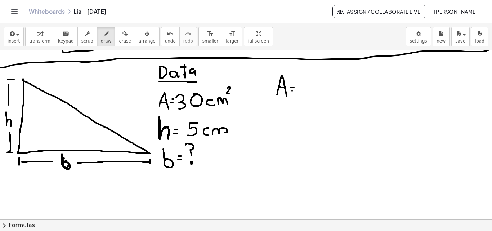
drag, startPoint x: 306, startPoint y: 87, endPoint x: 302, endPoint y: 78, distance: 9.5
drag, startPoint x: 318, startPoint y: 78, endPoint x: 322, endPoint y: 92, distance: 14.7
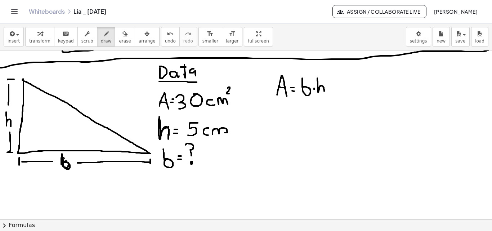
drag, startPoint x: 305, startPoint y: 99, endPoint x: 323, endPoint y: 98, distance: 18.4
drag, startPoint x: 310, startPoint y: 105, endPoint x: 318, endPoint y: 112, distance: 11.2
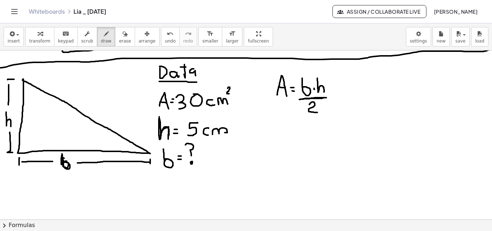
drag, startPoint x: 299, startPoint y: 99, endPoint x: 327, endPoint y: 98, distance: 27.8
drag, startPoint x: 261, startPoint y: 135, endPoint x: 262, endPoint y: 143, distance: 8.4
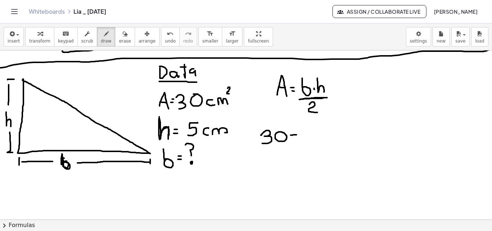
drag, startPoint x: 291, startPoint y: 135, endPoint x: 299, endPoint y: 135, distance: 7.9
drag, startPoint x: 292, startPoint y: 140, endPoint x: 300, endPoint y: 139, distance: 8.3
drag, startPoint x: 312, startPoint y: 133, endPoint x: 307, endPoint y: 136, distance: 6.0
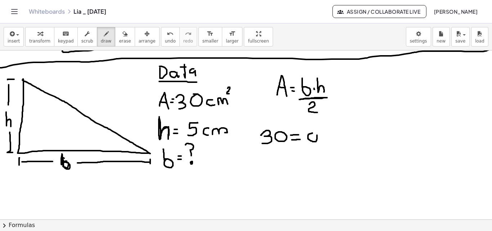
drag, startPoint x: 307, startPoint y: 136, endPoint x: 306, endPoint y: 121, distance: 15.2
drag, startPoint x: 329, startPoint y: 122, endPoint x: 332, endPoint y: 144, distance: 22.2
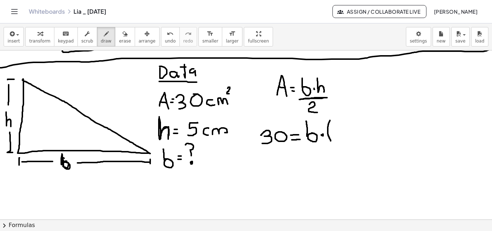
drag, startPoint x: 341, startPoint y: 123, endPoint x: 337, endPoint y: 136, distance: 13.6
drag, startPoint x: 346, startPoint y: 121, endPoint x: 346, endPoint y: 143, distance: 22.7
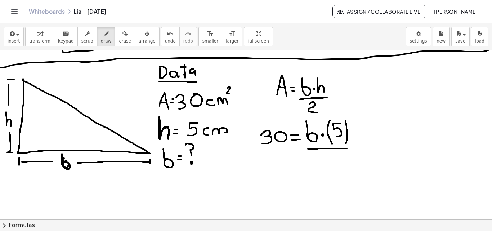
drag, startPoint x: 308, startPoint y: 149, endPoint x: 347, endPoint y: 148, distance: 38.9
drag, startPoint x: 319, startPoint y: 157, endPoint x: 367, endPoint y: 133, distance: 53.5
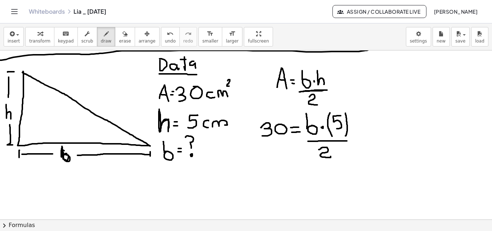
scroll to position [481, 0]
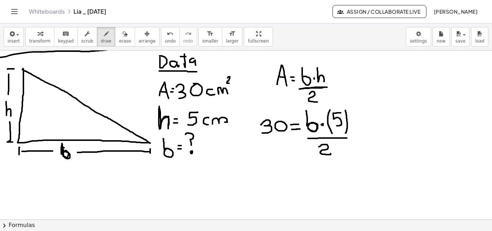
drag, startPoint x: 309, startPoint y: 127, endPoint x: 312, endPoint y: 96, distance: 31.6
drag, startPoint x: 308, startPoint y: 138, endPoint x: 331, endPoint y: 136, distance: 23.6
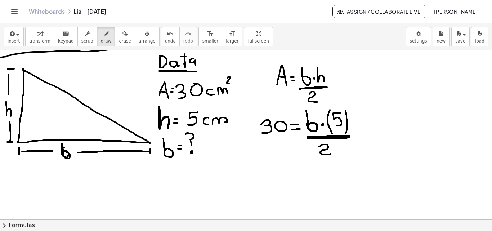
drag, startPoint x: 308, startPoint y: 138, endPoint x: 346, endPoint y: 136, distance: 37.9
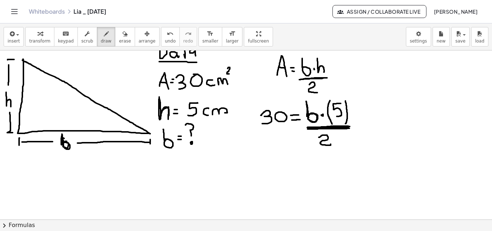
scroll to position [512, 0]
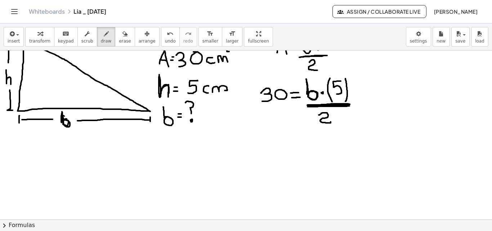
drag, startPoint x: 308, startPoint y: 106, endPoint x: 350, endPoint y: 105, distance: 41.8
drag, startPoint x: 256, startPoint y: 140, endPoint x: 253, endPoint y: 150, distance: 10.1
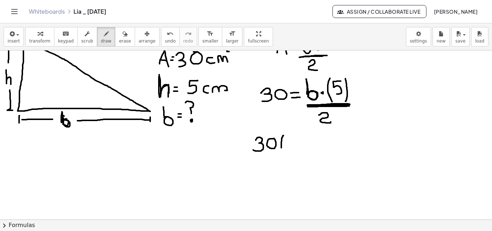
drag, startPoint x: 284, startPoint y: 136, endPoint x: 284, endPoint y: 152, distance: 16.2
drag, startPoint x: 288, startPoint y: 141, endPoint x: 294, endPoint y: 148, distance: 9.2
drag, startPoint x: 298, startPoint y: 135, endPoint x: 299, endPoint y: 150, distance: 15.2
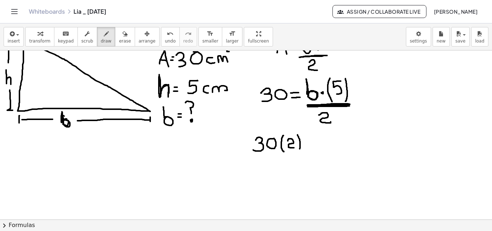
drag, startPoint x: 308, startPoint y: 145, endPoint x: 312, endPoint y: 145, distance: 4.0
drag, startPoint x: 328, startPoint y: 142, endPoint x: 324, endPoint y: 134, distance: 9.2
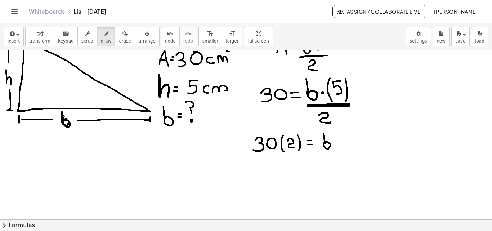
drag, startPoint x: 336, startPoint y: 133, endPoint x: 339, endPoint y: 148, distance: 16.3
drag, startPoint x: 349, startPoint y: 135, endPoint x: 345, endPoint y: 144, distance: 10.0
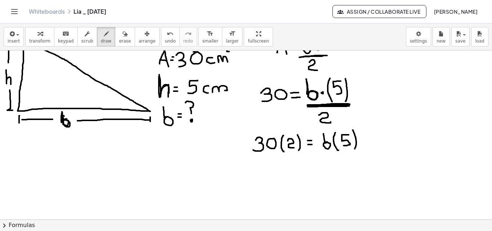
drag, startPoint x: 354, startPoint y: 133, endPoint x: 339, endPoint y: 114, distance: 24.7
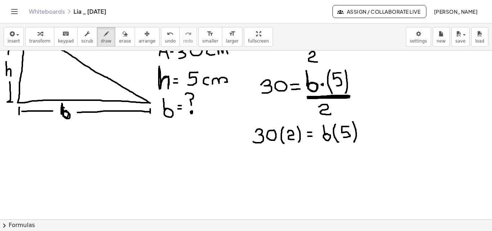
scroll to position [524, 0]
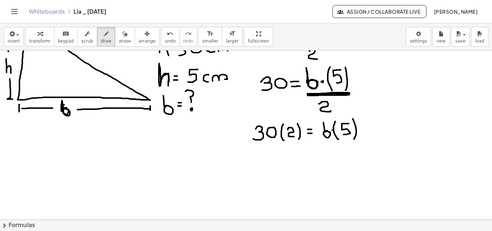
drag, startPoint x: 257, startPoint y: 161, endPoint x: 258, endPoint y: 172, distance: 10.9
drag, startPoint x: 283, startPoint y: 157, endPoint x: 285, endPoint y: 173, distance: 16.0
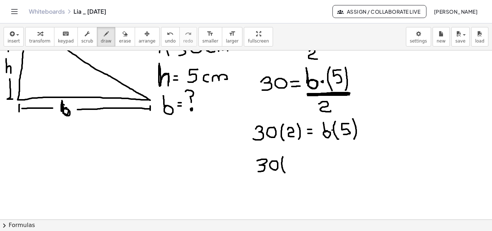
drag, startPoint x: 287, startPoint y: 161, endPoint x: 292, endPoint y: 168, distance: 9.2
drag, startPoint x: 292, startPoint y: 155, endPoint x: 296, endPoint y: 168, distance: 13.5
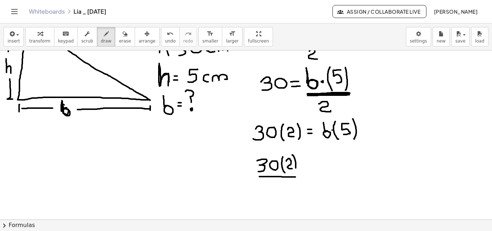
drag, startPoint x: 259, startPoint y: 177, endPoint x: 293, endPoint y: 178, distance: 33.9
drag, startPoint x: 285, startPoint y: 182, endPoint x: 282, endPoint y: 192, distance: 10.3
drag, startPoint x: 305, startPoint y: 169, endPoint x: 311, endPoint y: 169, distance: 6.1
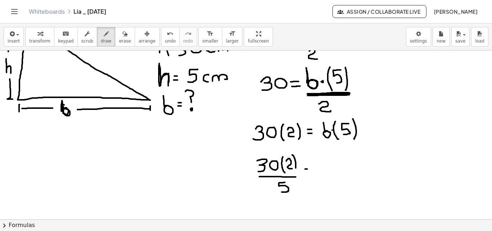
drag, startPoint x: 306, startPoint y: 174, endPoint x: 311, endPoint y: 174, distance: 4.7
drag, startPoint x: 327, startPoint y: 171, endPoint x: 324, endPoint y: 158, distance: 13.6
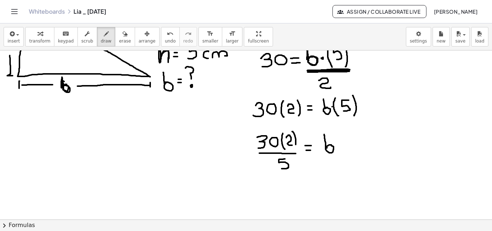
scroll to position [550, 0]
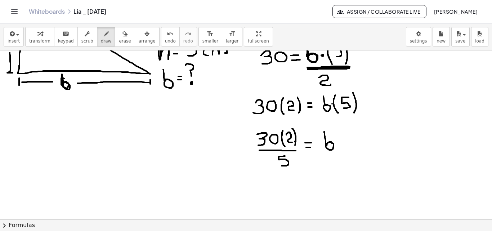
drag, startPoint x: 295, startPoint y: 141, endPoint x: 295, endPoint y: 145, distance: 4.0
drag, startPoint x: 270, startPoint y: 182, endPoint x: 273, endPoint y: 185, distance: 3.9
drag, startPoint x: 279, startPoint y: 182, endPoint x: 274, endPoint y: 184, distance: 5.0
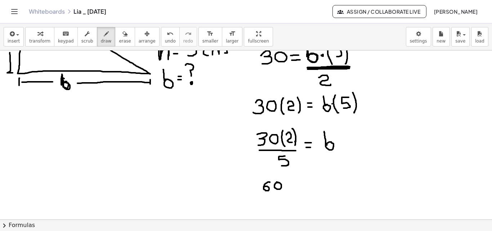
drag, startPoint x: 271, startPoint y: 196, endPoint x: 281, endPoint y: 196, distance: 10.1
drag, startPoint x: 271, startPoint y: 201, endPoint x: 274, endPoint y: 204, distance: 3.9
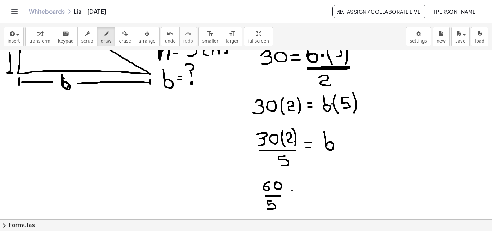
drag, startPoint x: 292, startPoint y: 190, endPoint x: 296, endPoint y: 191, distance: 3.6
drag, startPoint x: 292, startPoint y: 193, endPoint x: 296, endPoint y: 194, distance: 3.7
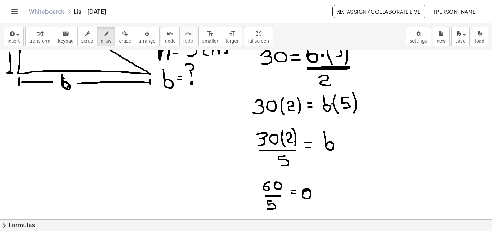
drag, startPoint x: 303, startPoint y: 193, endPoint x: 300, endPoint y: 179, distance: 14.9
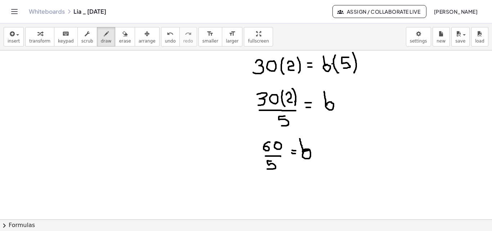
scroll to position [593, 0]
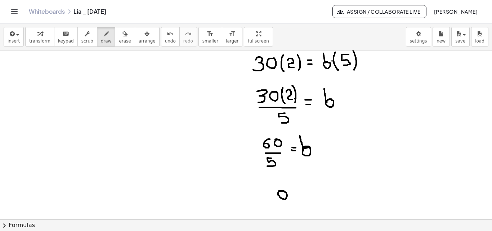
drag, startPoint x: 278, startPoint y: 194, endPoint x: 278, endPoint y: 185, distance: 9.7
click at [103, 26] on div "insert select one: Math Expression Function Text Youtube Video Graphing Geometr…" at bounding box center [246, 36] width 492 height 27
click at [123, 35] on icon "button" at bounding box center [125, 34] width 5 height 9
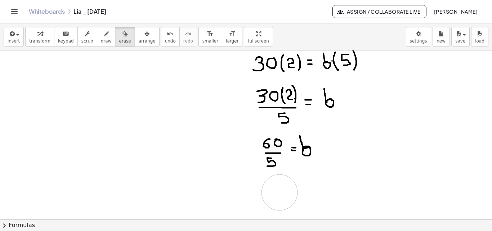
drag, startPoint x: 311, startPoint y: 201, endPoint x: 279, endPoint y: 192, distance: 33.6
click at [104, 35] on icon "button" at bounding box center [106, 34] width 5 height 9
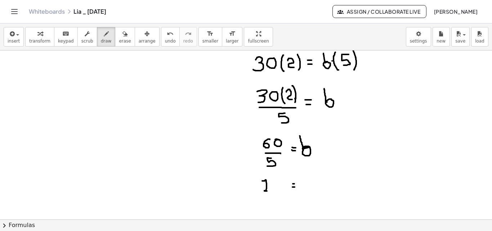
drag, startPoint x: 262, startPoint y: 181, endPoint x: 267, endPoint y: 191, distance: 11.1
drag, startPoint x: 273, startPoint y: 183, endPoint x: 278, endPoint y: 191, distance: 10.0
drag, startPoint x: 303, startPoint y: 187, endPoint x: 302, endPoint y: 177, distance: 10.2
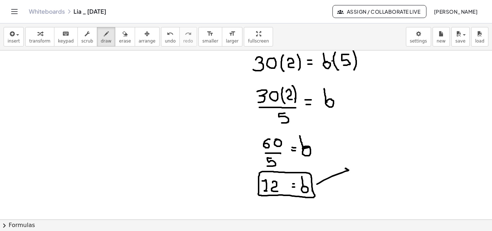
drag, startPoint x: 317, startPoint y: 184, endPoint x: 348, endPoint y: 172, distance: 33.1
drag, startPoint x: 364, startPoint y: 165, endPoint x: 361, endPoint y: 154, distance: 11.5
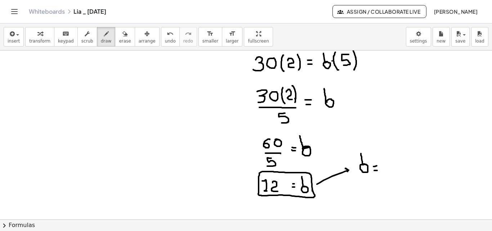
drag, startPoint x: 385, startPoint y: 158, endPoint x: 387, endPoint y: 169, distance: 11.7
drag, startPoint x: 390, startPoint y: 162, endPoint x: 402, endPoint y: 164, distance: 11.7
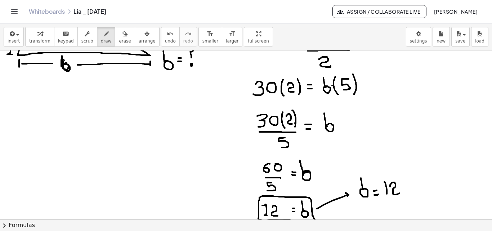
scroll to position [573, 4]
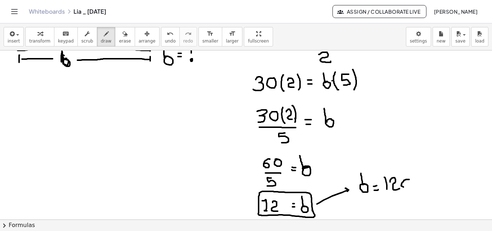
drag, startPoint x: 405, startPoint y: 179, endPoint x: 404, endPoint y: 188, distance: 8.7
drag, startPoint x: 409, startPoint y: 182, endPoint x: 423, endPoint y: 187, distance: 15.1
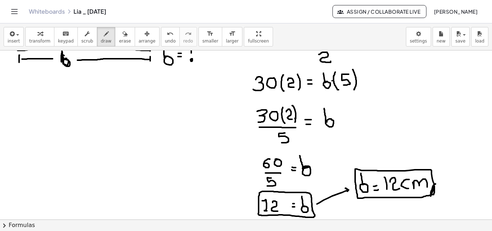
drag, startPoint x: 431, startPoint y: 184, endPoint x: 427, endPoint y: 192, distance: 8.4
drag, startPoint x: 199, startPoint y: 164, endPoint x: 200, endPoint y: 157, distance: 7.6
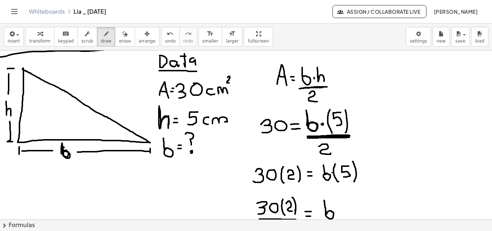
scroll to position [478, 4]
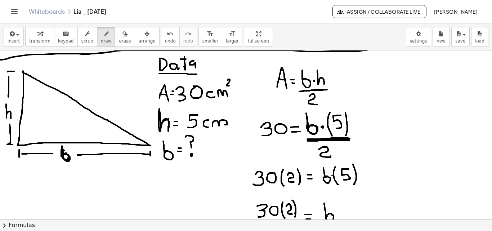
drag, startPoint x: 63, startPoint y: 155, endPoint x: 64, endPoint y: 160, distance: 4.7
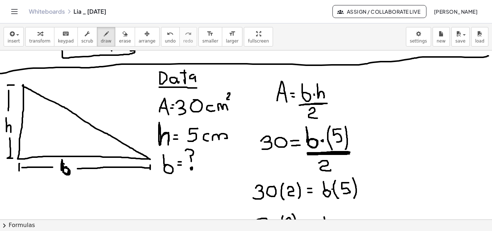
scroll to position [461, 4]
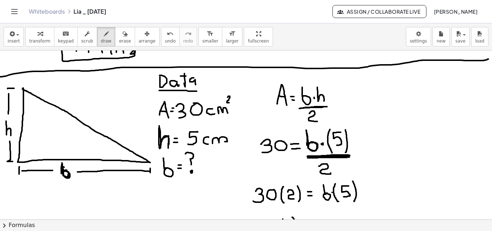
drag, startPoint x: 237, startPoint y: 133, endPoint x: 239, endPoint y: 145, distance: 12.0
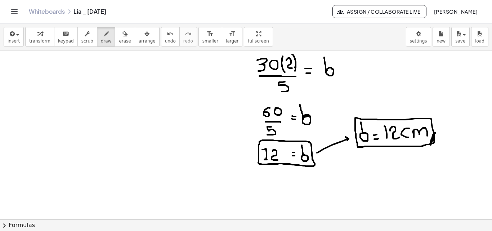
scroll to position [625, 4]
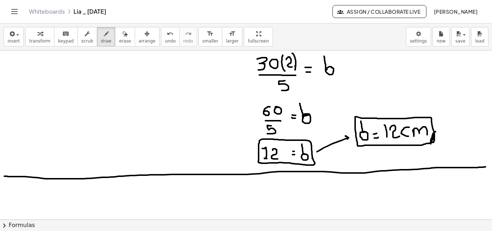
drag, startPoint x: 0, startPoint y: 176, endPoint x: 482, endPoint y: 167, distance: 481.9
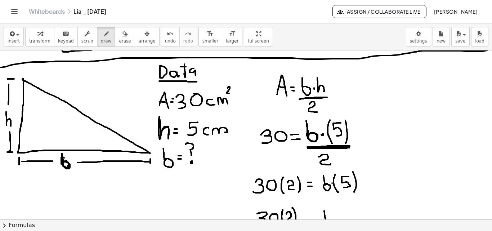
scroll to position [465, 4]
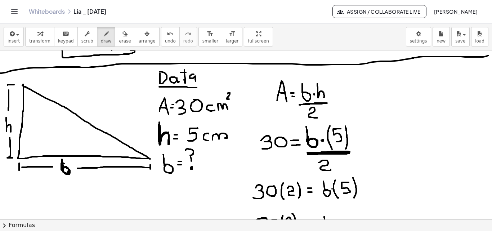
drag, startPoint x: 154, startPoint y: 134, endPoint x: 165, endPoint y: 144, distance: 14.8
click at [165, 144] on div at bounding box center [246, 8] width 492 height 845
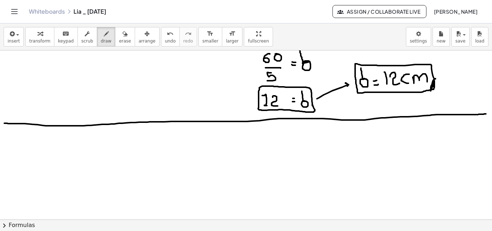
scroll to position [693, 4]
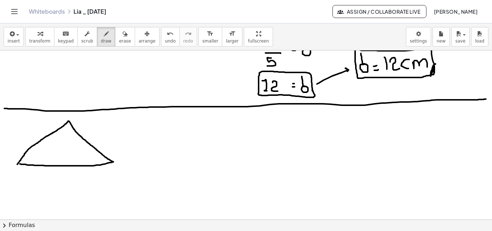
drag, startPoint x: 63, startPoint y: 124, endPoint x: 58, endPoint y: 158, distance: 34.7
drag, startPoint x: 51, startPoint y: 141, endPoint x: 56, endPoint y: 151, distance: 11.8
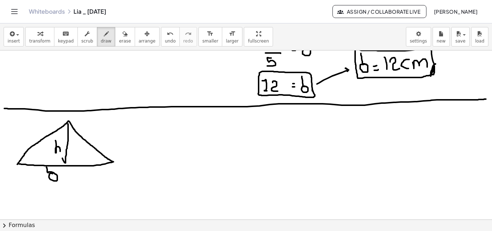
drag, startPoint x: 48, startPoint y: 174, endPoint x: 42, endPoint y: 167, distance: 8.9
drag, startPoint x: 123, startPoint y: 114, endPoint x: 125, endPoint y: 120, distance: 7.3
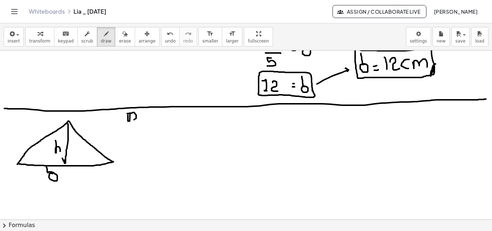
drag, startPoint x: 137, startPoint y: 116, endPoint x: 140, endPoint y: 119, distance: 4.3
drag, startPoint x: 145, startPoint y: 113, endPoint x: 145, endPoint y: 121, distance: 7.9
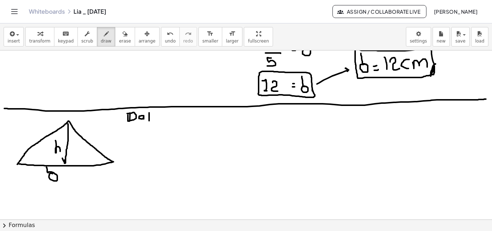
drag, startPoint x: 142, startPoint y: 117, endPoint x: 147, endPoint y: 117, distance: 4.7
drag, startPoint x: 149, startPoint y: 116, endPoint x: 152, endPoint y: 120, distance: 5.4
drag, startPoint x: 129, startPoint y: 126, endPoint x: 151, endPoint y: 128, distance: 22.1
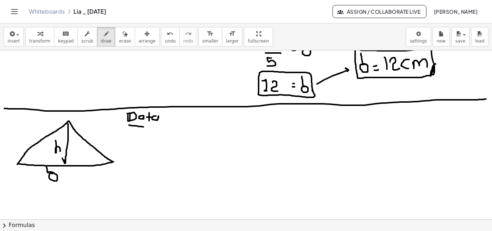
drag, startPoint x: 125, startPoint y: 149, endPoint x: 135, endPoint y: 149, distance: 9.7
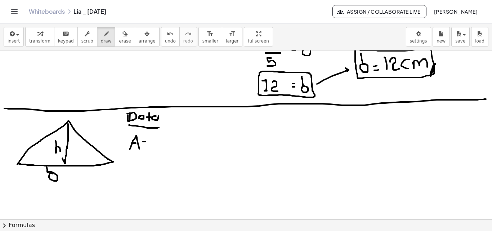
drag, startPoint x: 145, startPoint y: 138, endPoint x: 146, endPoint y: 150, distance: 11.9
drag, startPoint x: 160, startPoint y: 137, endPoint x: 167, endPoint y: 140, distance: 7.4
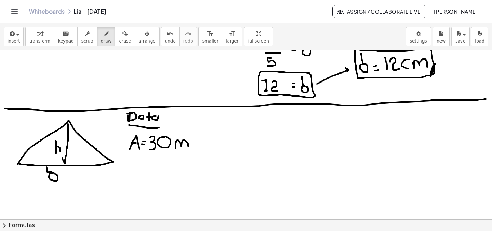
drag, startPoint x: 172, startPoint y: 142, endPoint x: 184, endPoint y: 147, distance: 13.3
drag, startPoint x: 184, startPoint y: 132, endPoint x: 183, endPoint y: 139, distance: 7.3
drag, startPoint x: 133, startPoint y: 170, endPoint x: 136, endPoint y: 165, distance: 5.6
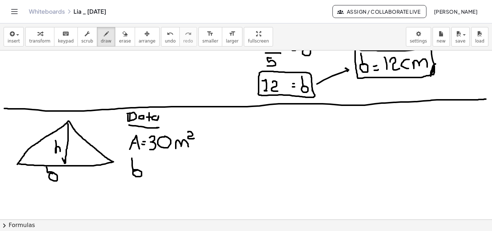
drag, startPoint x: 136, startPoint y: 170, endPoint x: 142, endPoint y: 170, distance: 5.8
drag, startPoint x: 150, startPoint y: 166, endPoint x: 150, endPoint y: 175, distance: 8.6
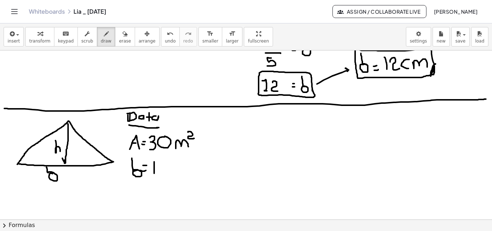
drag, startPoint x: 164, startPoint y: 166, endPoint x: 171, endPoint y: 169, distance: 8.1
drag, startPoint x: 176, startPoint y: 171, endPoint x: 185, endPoint y: 173, distance: 9.8
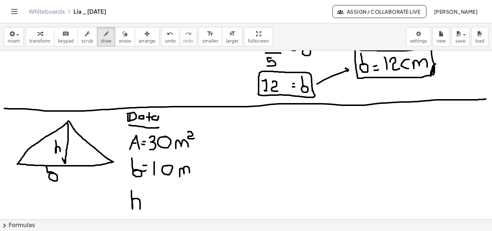
drag, startPoint x: 127, startPoint y: 191, endPoint x: 142, endPoint y: 202, distance: 18.5
drag, startPoint x: 155, startPoint y: 205, endPoint x: 155, endPoint y: 200, distance: 5.8
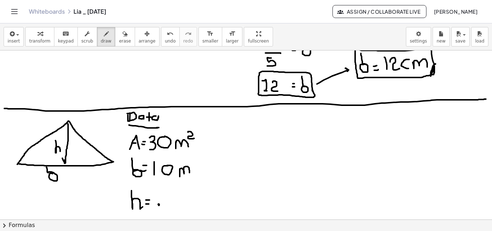
drag, startPoint x: 155, startPoint y: 199, endPoint x: 151, endPoint y: 187, distance: 12.3
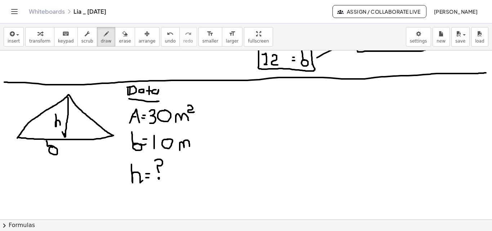
scroll to position [722, 4]
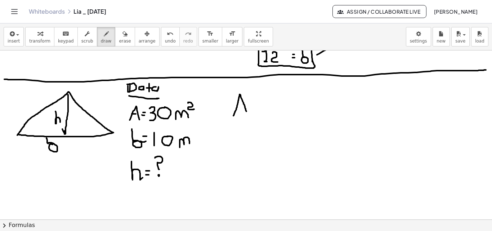
drag, startPoint x: 229, startPoint y: 116, endPoint x: 242, endPoint y: 111, distance: 13.7
drag, startPoint x: 234, startPoint y: 106, endPoint x: 239, endPoint y: 106, distance: 5.0
drag, startPoint x: 243, startPoint y: 111, endPoint x: 244, endPoint y: 117, distance: 5.9
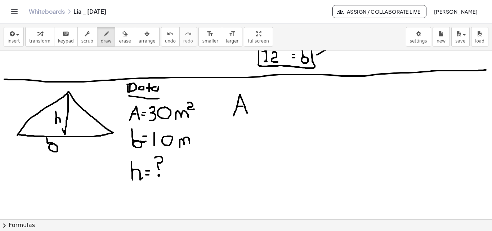
drag, startPoint x: 247, startPoint y: 112, endPoint x: 251, endPoint y: 114, distance: 3.9
drag, startPoint x: 263, startPoint y: 104, endPoint x: 260, endPoint y: 96, distance: 9.0
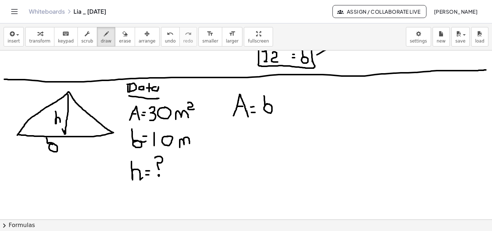
drag, startPoint x: 275, startPoint y: 95, endPoint x: 282, endPoint y: 111, distance: 17.4
drag, startPoint x: 264, startPoint y: 117, endPoint x: 281, endPoint y: 116, distance: 17.0
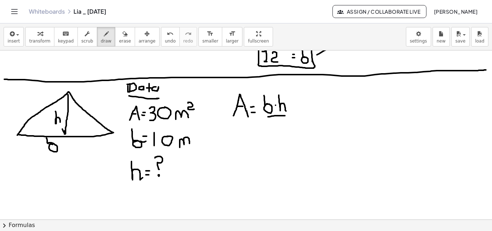
drag, startPoint x: 271, startPoint y: 121, endPoint x: 274, endPoint y: 128, distance: 7.4
drag, startPoint x: 223, startPoint y: 144, endPoint x: 227, endPoint y: 150, distance: 6.6
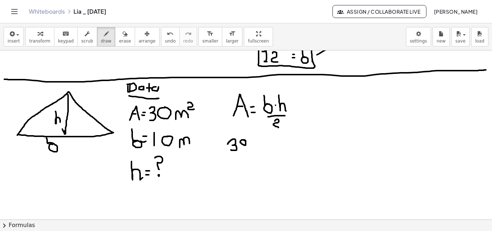
click at [119, 34] on div "button" at bounding box center [125, 33] width 12 height 9
drag, startPoint x: 315, startPoint y: 181, endPoint x: 253, endPoint y: 147, distance: 70.3
click at [101, 40] on span "draw" at bounding box center [106, 41] width 11 height 5
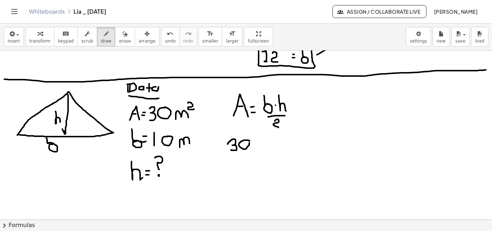
drag, startPoint x: 252, startPoint y: 142, endPoint x: 258, endPoint y: 143, distance: 5.8
drag, startPoint x: 250, startPoint y: 149, endPoint x: 258, endPoint y: 150, distance: 7.6
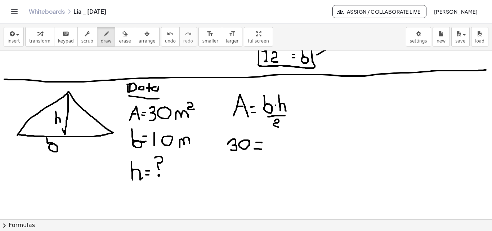
drag, startPoint x: 263, startPoint y: 152, endPoint x: 318, endPoint y: 152, distance: 55.1
drag, startPoint x: 265, startPoint y: 134, endPoint x: 265, endPoint y: 149, distance: 14.8
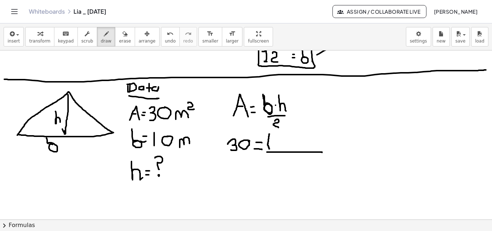
drag, startPoint x: 259, startPoint y: 96, endPoint x: 261, endPoint y: 103, distance: 7.6
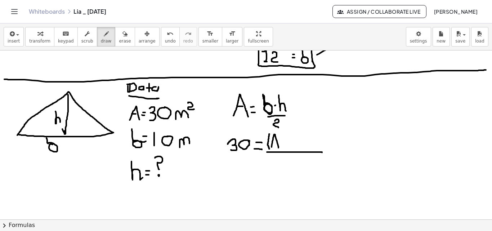
drag, startPoint x: 267, startPoint y: 147, endPoint x: 271, endPoint y: 145, distance: 4.7
drag, startPoint x: 268, startPoint y: 143, endPoint x: 273, endPoint y: 143, distance: 4.3
click at [119, 37] on div "button" at bounding box center [125, 33] width 12 height 9
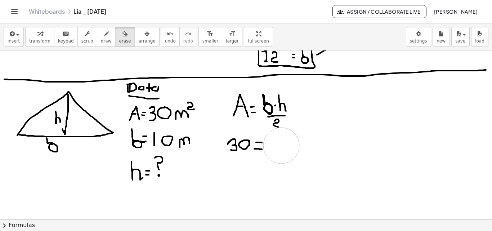
drag, startPoint x: 348, startPoint y: 156, endPoint x: 277, endPoint y: 146, distance: 72.1
click at [104, 35] on icon "button" at bounding box center [106, 34] width 5 height 9
drag, startPoint x: 265, startPoint y: 150, endPoint x: 314, endPoint y: 150, distance: 49.0
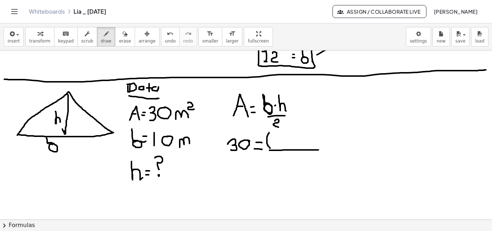
drag, startPoint x: 265, startPoint y: 133, endPoint x: 266, endPoint y: 148, distance: 15.5
drag, startPoint x: 268, startPoint y: 138, endPoint x: 270, endPoint y: 145, distance: 7.4
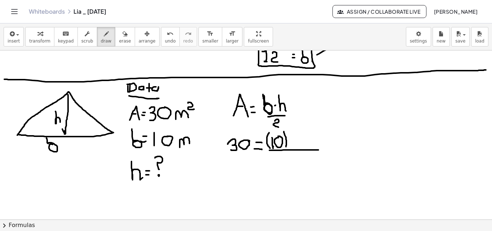
drag, startPoint x: 280, startPoint y: 132, endPoint x: 281, endPoint y: 139, distance: 7.4
drag, startPoint x: 294, startPoint y: 128, endPoint x: 302, endPoint y: 147, distance: 20.2
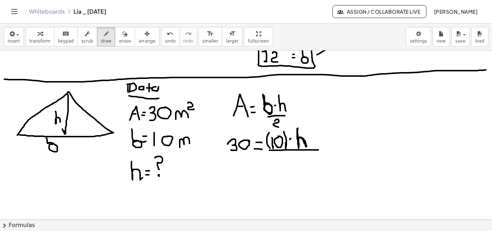
drag, startPoint x: 279, startPoint y: 158, endPoint x: 287, endPoint y: 164, distance: 10.2
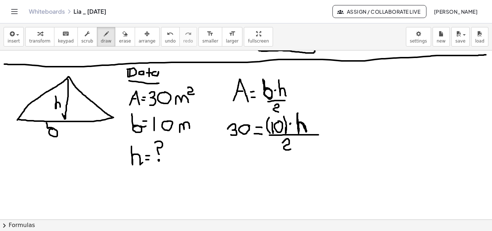
scroll to position [741, 4]
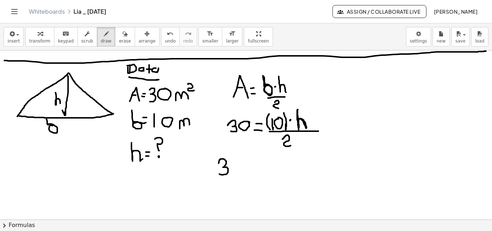
drag, startPoint x: 214, startPoint y: 163, endPoint x: 220, endPoint y: 170, distance: 8.7
drag, startPoint x: 241, startPoint y: 159, endPoint x: 243, endPoint y: 173, distance: 14.5
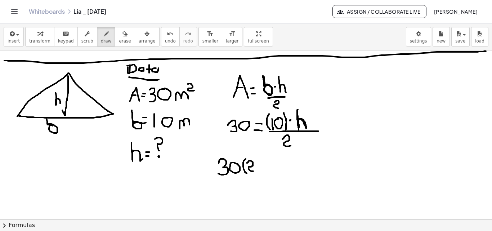
drag, startPoint x: 243, startPoint y: 163, endPoint x: 249, endPoint y: 171, distance: 10.1
drag, startPoint x: 252, startPoint y: 158, endPoint x: 253, endPoint y: 173, distance: 15.6
drag, startPoint x: 215, startPoint y: 179, endPoint x: 254, endPoint y: 177, distance: 39.0
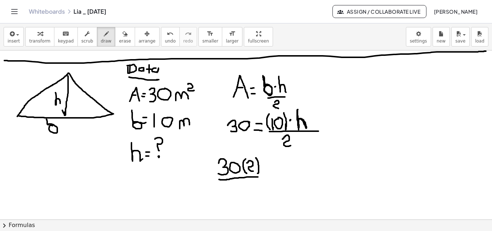
drag, startPoint x: 227, startPoint y: 184, endPoint x: 232, endPoint y: 187, distance: 6.1
drag, startPoint x: 262, startPoint y: 174, endPoint x: 266, endPoint y: 174, distance: 4.0
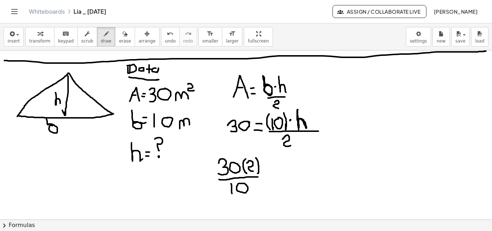
drag, startPoint x: 276, startPoint y: 163, endPoint x: 285, endPoint y: 179, distance: 18.4
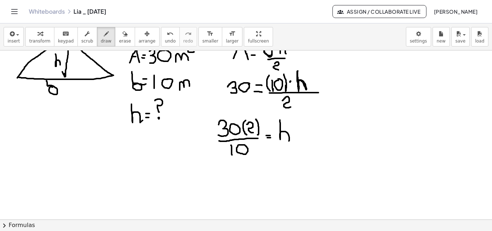
scroll to position [784, 4]
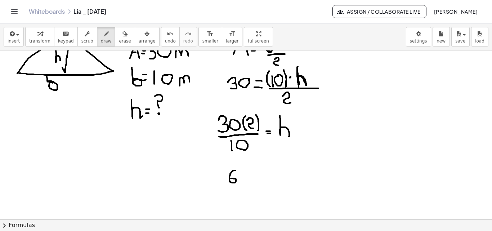
drag, startPoint x: 231, startPoint y: 170, endPoint x: 227, endPoint y: 179, distance: 9.5
drag, startPoint x: 226, startPoint y: 187, endPoint x: 240, endPoint y: 188, distance: 14.1
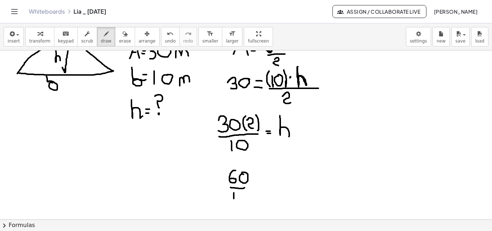
drag, startPoint x: 230, startPoint y: 193, endPoint x: 230, endPoint y: 199, distance: 5.8
drag, startPoint x: 251, startPoint y: 185, endPoint x: 256, endPoint y: 183, distance: 5.2
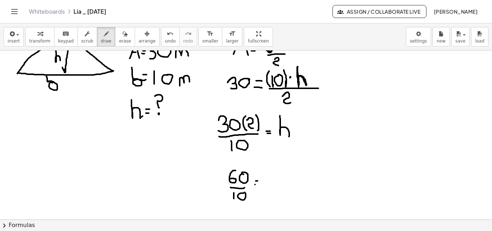
drag, startPoint x: 264, startPoint y: 169, endPoint x: 271, endPoint y: 188, distance: 20.2
drag, startPoint x: 276, startPoint y: 179, endPoint x: 317, endPoint y: 156, distance: 47.4
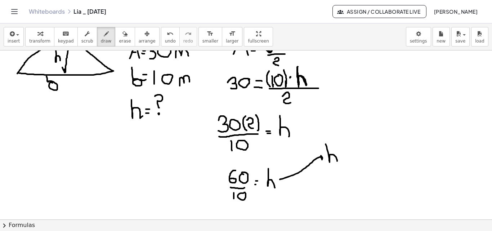
drag, startPoint x: 321, startPoint y: 144, endPoint x: 333, endPoint y: 161, distance: 20.8
drag, startPoint x: 353, startPoint y: 148, endPoint x: 348, endPoint y: 158, distance: 11.0
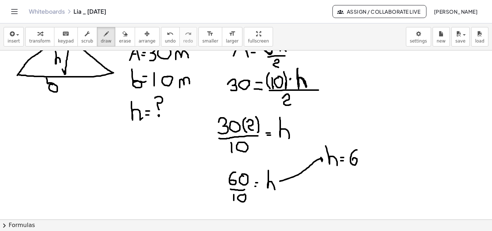
scroll to position [791, 4]
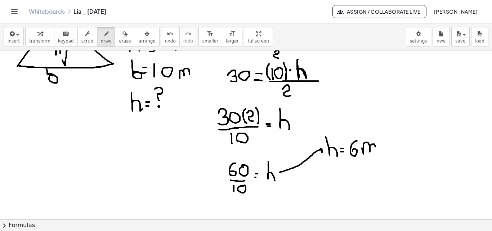
drag, startPoint x: 358, startPoint y: 148, endPoint x: 372, endPoint y: 152, distance: 14.2
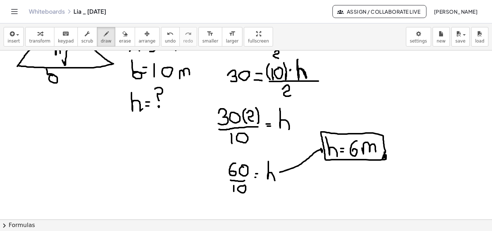
drag, startPoint x: 381, startPoint y: 152, endPoint x: 363, endPoint y: 156, distance: 18.7
drag, startPoint x: 310, startPoint y: 162, endPoint x: 312, endPoint y: 146, distance: 16.5
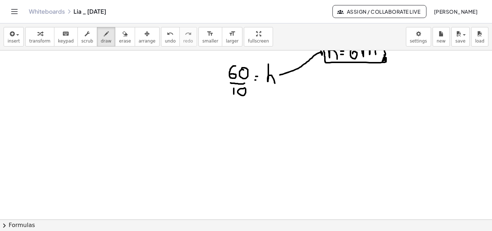
scroll to position [893, 4]
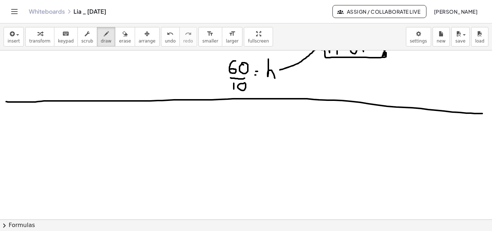
drag, startPoint x: 2, startPoint y: 102, endPoint x: 494, endPoint y: 114, distance: 492.4
click at [490, 114] on html "Graspable Math Activities Get Started Activity Bank Assigned Work Classes White…" at bounding box center [246, 115] width 492 height 231
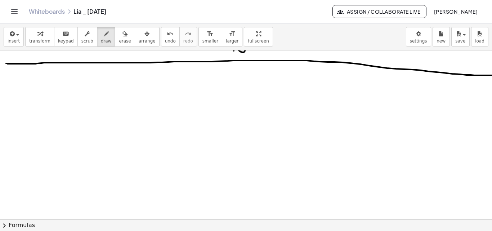
scroll to position [939, 0]
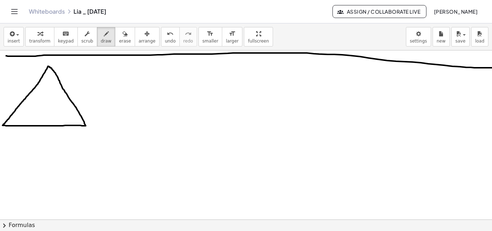
drag, startPoint x: 47, startPoint y: 85, endPoint x: 47, endPoint y: 93, distance: 7.6
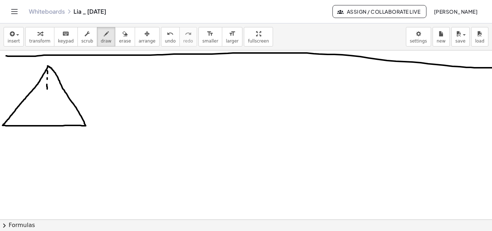
drag, startPoint x: 45, startPoint y: 102, endPoint x: 44, endPoint y: 108, distance: 5.8
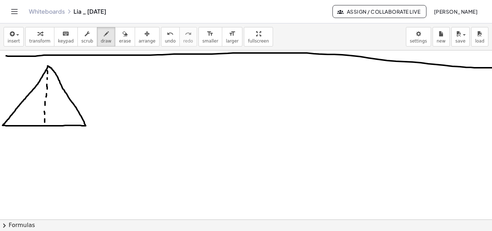
drag, startPoint x: 50, startPoint y: 92, endPoint x: 55, endPoint y: 107, distance: 16.4
drag, startPoint x: 42, startPoint y: 136, endPoint x: 39, endPoint y: 127, distance: 9.4
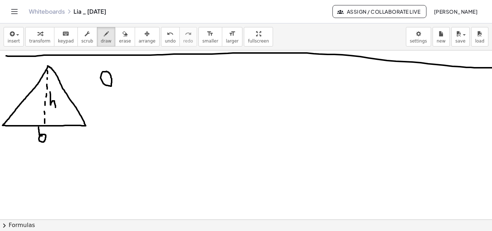
drag, startPoint x: 101, startPoint y: 75, endPoint x: 101, endPoint y: 64, distance: 11.6
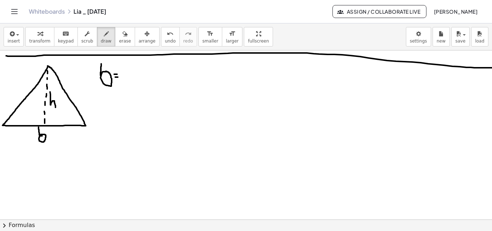
drag, startPoint x: 122, startPoint y: 75, endPoint x: 119, endPoint y: 63, distance: 12.2
drag, startPoint x: 103, startPoint y: 108, endPoint x: 112, endPoint y: 106, distance: 8.9
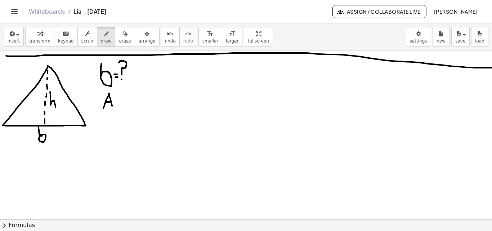
drag, startPoint x: 106, startPoint y: 102, endPoint x: 111, endPoint y: 102, distance: 5.0
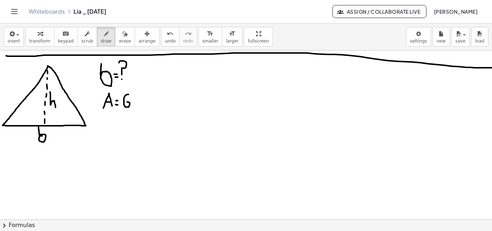
drag, startPoint x: 129, startPoint y: 94, endPoint x: 125, endPoint y: 102, distance: 8.6
drag, startPoint x: 144, startPoint y: 105, endPoint x: 147, endPoint y: 96, distance: 9.2
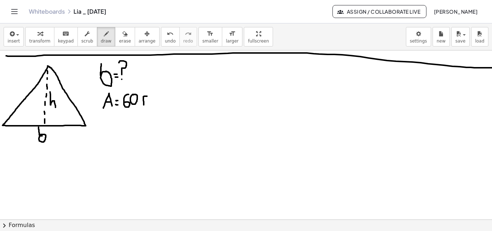
drag, startPoint x: 151, startPoint y: 97, endPoint x: 152, endPoint y: 105, distance: 7.2
drag, startPoint x: 154, startPoint y: 92, endPoint x: 157, endPoint y: 97, distance: 6.0
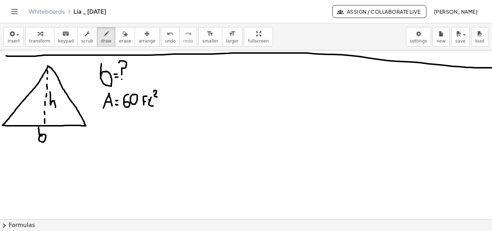
drag, startPoint x: 105, startPoint y: 118, endPoint x: 118, endPoint y: 128, distance: 16.7
drag, startPoint x: 119, startPoint y: 127, endPoint x: 123, endPoint y: 127, distance: 4.0
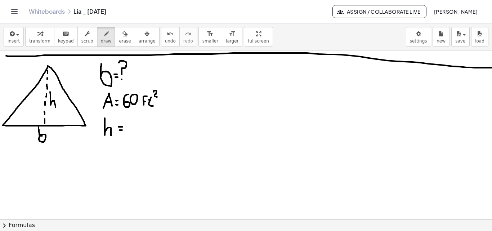
drag, startPoint x: 131, startPoint y: 122, endPoint x: 131, endPoint y: 135, distance: 13.0
drag, startPoint x: 134, startPoint y: 125, endPoint x: 143, endPoint y: 134, distance: 12.5
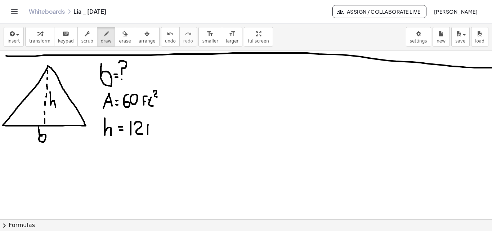
drag, startPoint x: 148, startPoint y: 134, endPoint x: 152, endPoint y: 124, distance: 11.5
drag, startPoint x: 158, startPoint y: 125, endPoint x: 160, endPoint y: 135, distance: 10.3
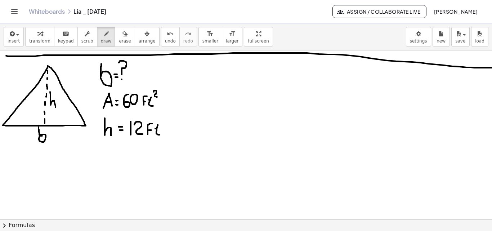
drag, startPoint x: 101, startPoint y: 59, endPoint x: 101, endPoint y: 68, distance: 8.6
drag, startPoint x: 194, startPoint y: 87, endPoint x: 205, endPoint y: 84, distance: 12.0
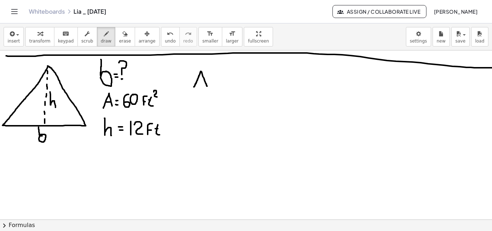
drag, startPoint x: 198, startPoint y: 81, endPoint x: 205, endPoint y: 81, distance: 6.5
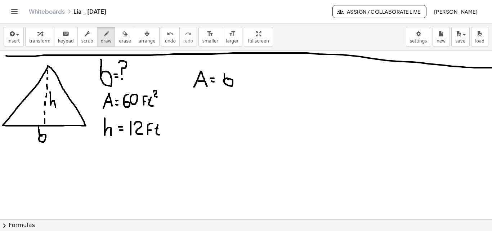
drag, startPoint x: 228, startPoint y: 79, endPoint x: 224, endPoint y: 70, distance: 10.3
drag, startPoint x: 239, startPoint y: 69, endPoint x: 247, endPoint y: 84, distance: 16.4
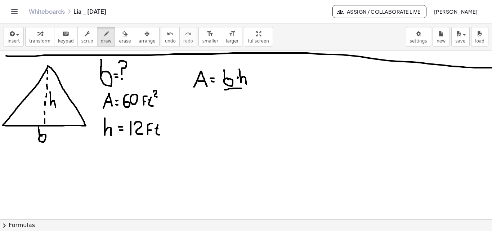
drag, startPoint x: 225, startPoint y: 90, endPoint x: 247, endPoint y: 88, distance: 22.8
drag, startPoint x: 233, startPoint y: 94, endPoint x: 241, endPoint y: 99, distance: 9.1
drag, startPoint x: 200, startPoint y: 126, endPoint x: 197, endPoint y: 117, distance: 9.6
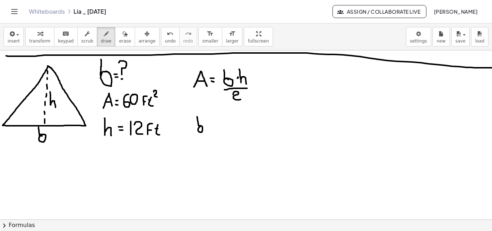
drag, startPoint x: 219, startPoint y: 119, endPoint x: 216, endPoint y: 126, distance: 7.6
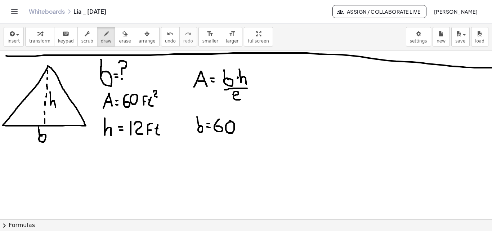
drag, startPoint x: 218, startPoint y: 119, endPoint x: 222, endPoint y: 120, distance: 4.1
drag, startPoint x: 242, startPoint y: 128, endPoint x: 241, endPoint y: 119, distance: 9.4
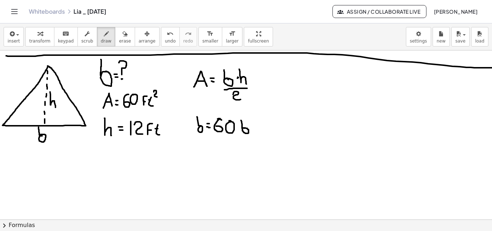
drag, startPoint x: 218, startPoint y: 137, endPoint x: 250, endPoint y: 135, distance: 31.8
drag, startPoint x: 233, startPoint y: 141, endPoint x: 241, endPoint y: 147, distance: 9.8
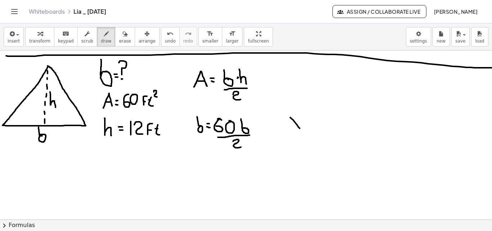
drag, startPoint x: 296, startPoint y: 123, endPoint x: 301, endPoint y: 130, distance: 8.2
drag, startPoint x: 298, startPoint y: 121, endPoint x: 308, endPoint y: 121, distance: 10.8
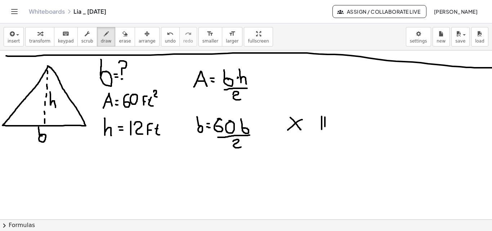
drag, startPoint x: 325, startPoint y: 120, endPoint x: 325, endPoint y: 126, distance: 6.8
drag, startPoint x: 319, startPoint y: 139, endPoint x: 202, endPoint y: 85, distance: 128.7
click at [119, 41] on span "erase" at bounding box center [125, 41] width 12 height 5
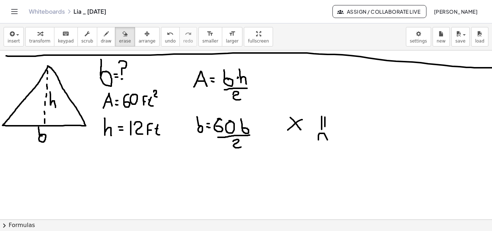
drag, startPoint x: 381, startPoint y: 136, endPoint x: 290, endPoint y: 123, distance: 91.4
click at [104, 34] on icon "button" at bounding box center [106, 34] width 5 height 9
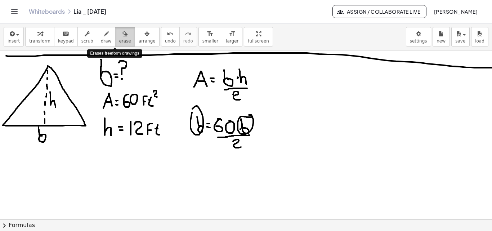
click at [119, 43] on span "erase" at bounding box center [125, 41] width 12 height 5
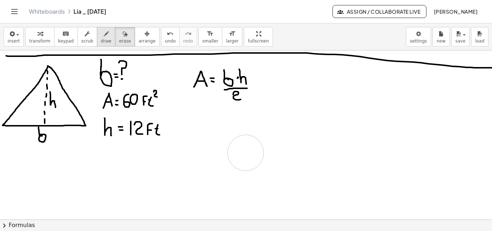
drag, startPoint x: 276, startPoint y: 136, endPoint x: 95, endPoint y: 37, distance: 207.1
click at [97, 37] on button "draw" at bounding box center [106, 36] width 19 height 19
click at [104, 38] on icon "button" at bounding box center [106, 34] width 5 height 9
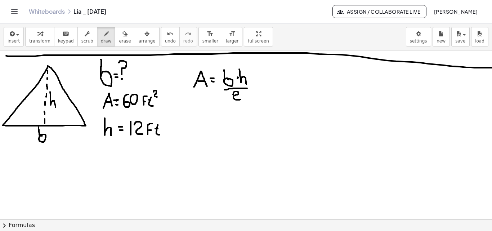
drag, startPoint x: 115, startPoint y: 100, endPoint x: 118, endPoint y: 100, distance: 3.6
drag, startPoint x: 115, startPoint y: 105, endPoint x: 119, endPoint y: 105, distance: 3.6
drag, startPoint x: 112, startPoint y: 99, endPoint x: 118, endPoint y: 99, distance: 5.8
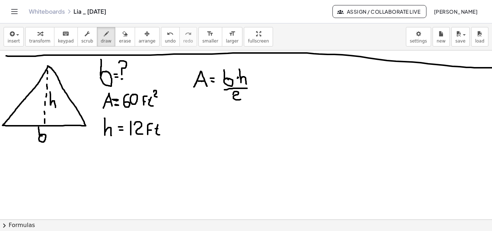
drag, startPoint x: 204, startPoint y: 115, endPoint x: 197, endPoint y: 123, distance: 10.7
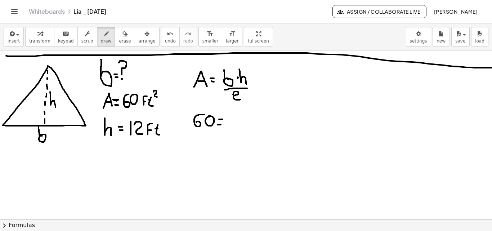
drag, startPoint x: 218, startPoint y: 125, endPoint x: 222, endPoint y: 125, distance: 4.3
drag, startPoint x: 227, startPoint y: 124, endPoint x: 267, endPoint y: 125, distance: 40.4
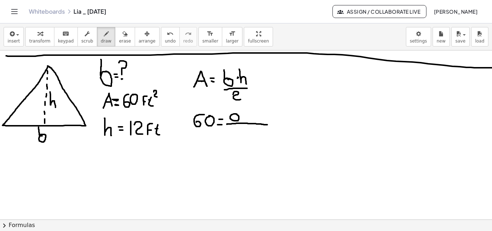
drag, startPoint x: 236, startPoint y: 114, endPoint x: 232, endPoint y: 114, distance: 4.0
drag, startPoint x: 229, startPoint y: 117, endPoint x: 232, endPoint y: 119, distance: 4.1
drag, startPoint x: 246, startPoint y: 105, endPoint x: 243, endPoint y: 120, distance: 15.8
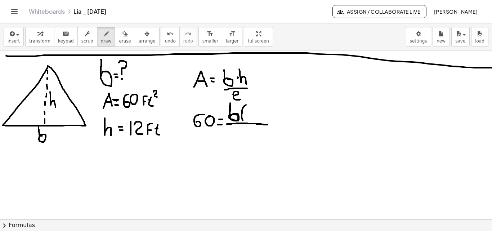
drag, startPoint x: 248, startPoint y: 109, endPoint x: 248, endPoint y: 120, distance: 10.8
drag, startPoint x: 251, startPoint y: 110, endPoint x: 257, endPoint y: 117, distance: 9.5
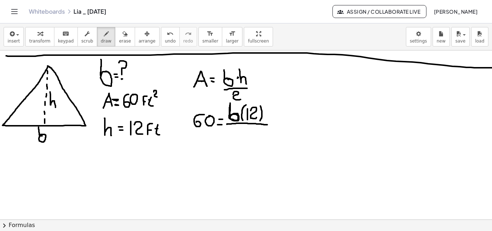
drag, startPoint x: 261, startPoint y: 106, endPoint x: 260, endPoint y: 121, distance: 14.8
drag, startPoint x: 240, startPoint y: 131, endPoint x: 248, endPoint y: 138, distance: 11.5
drag, startPoint x: 185, startPoint y: 163, endPoint x: 188, endPoint y: 173, distance: 10.3
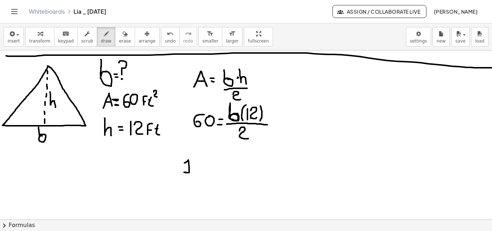
drag, startPoint x: 194, startPoint y: 166, endPoint x: 199, endPoint y: 175, distance: 10.0
drag, startPoint x: 206, startPoint y: 159, endPoint x: 205, endPoint y: 178, distance: 19.8
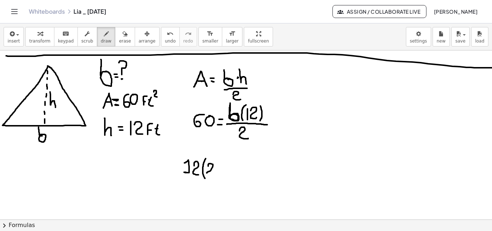
drag, startPoint x: 208, startPoint y: 166, endPoint x: 216, endPoint y: 172, distance: 9.5
drag, startPoint x: 216, startPoint y: 157, endPoint x: 214, endPoint y: 179, distance: 21.3
drag, startPoint x: 183, startPoint y: 184, endPoint x: 217, endPoint y: 184, distance: 33.5
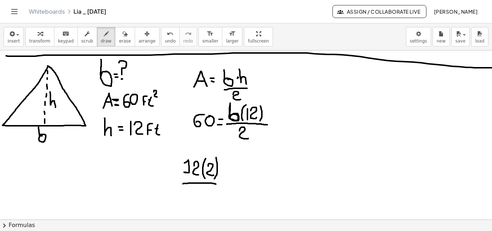
drag, startPoint x: 193, startPoint y: 191, endPoint x: 193, endPoint y: 200, distance: 9.0
drag, startPoint x: 197, startPoint y: 192, endPoint x: 201, endPoint y: 200, distance: 9.0
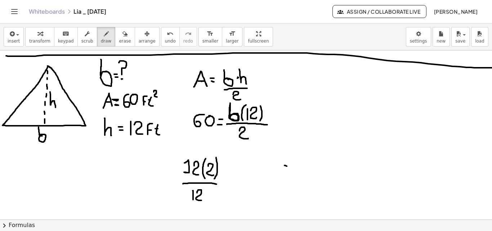
drag, startPoint x: 285, startPoint y: 165, endPoint x: 295, endPoint y: 174, distance: 13.8
drag, startPoint x: 294, startPoint y: 163, endPoint x: 284, endPoint y: 173, distance: 15.3
drag, startPoint x: 308, startPoint y: 163, endPoint x: 308, endPoint y: 167, distance: 4.0
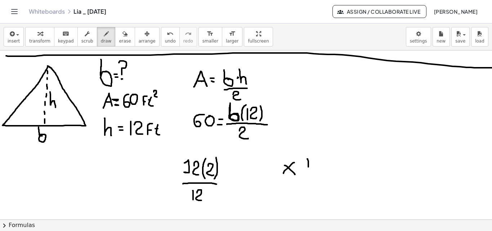
drag, startPoint x: 311, startPoint y: 157, endPoint x: 311, endPoint y: 166, distance: 9.4
drag, startPoint x: 304, startPoint y: 178, endPoint x: 313, endPoint y: 181, distance: 9.7
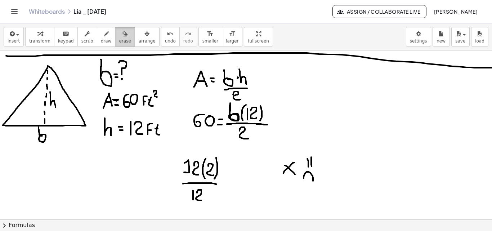
click at [123, 32] on icon "button" at bounding box center [125, 34] width 5 height 9
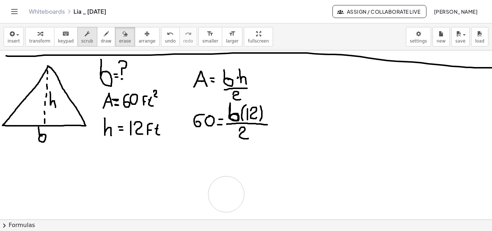
drag, startPoint x: 329, startPoint y: 168, endPoint x: 88, endPoint y: 34, distance: 275.7
click at [88, 35] on button "scrub" at bounding box center [87, 36] width 20 height 19
click at [101, 36] on div "button" at bounding box center [106, 33] width 11 height 9
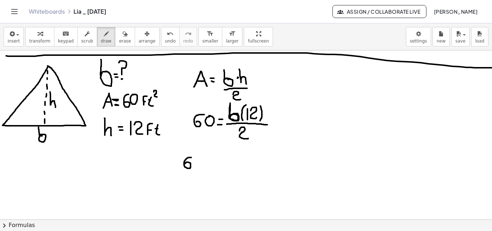
drag, startPoint x: 189, startPoint y: 157, endPoint x: 185, endPoint y: 164, distance: 7.3
drag, startPoint x: 209, startPoint y: 157, endPoint x: 209, endPoint y: 171, distance: 14.1
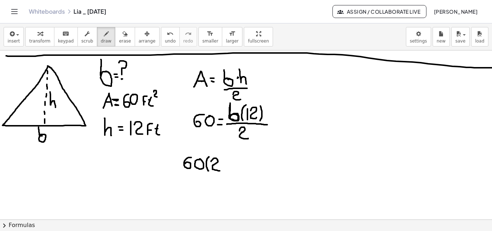
drag, startPoint x: 211, startPoint y: 161, endPoint x: 220, endPoint y: 163, distance: 9.1
drag, startPoint x: 221, startPoint y: 155, endPoint x: 223, endPoint y: 169, distance: 13.6
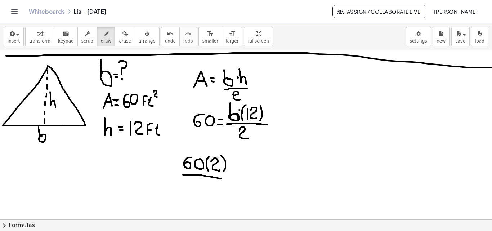
drag, startPoint x: 183, startPoint y: 175, endPoint x: 221, endPoint y: 179, distance: 38.4
drag, startPoint x: 191, startPoint y: 181, endPoint x: 188, endPoint y: 191, distance: 10.1
drag, startPoint x: 195, startPoint y: 184, endPoint x: 207, endPoint y: 194, distance: 14.9
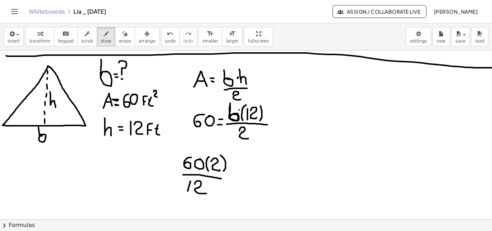
drag, startPoint x: 233, startPoint y: 170, endPoint x: 237, endPoint y: 170, distance: 4.7
drag, startPoint x: 231, startPoint y: 176, endPoint x: 236, endPoint y: 176, distance: 5.0
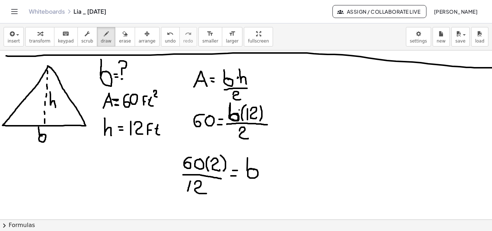
drag, startPoint x: 254, startPoint y: 170, endPoint x: 248, endPoint y: 158, distance: 13.4
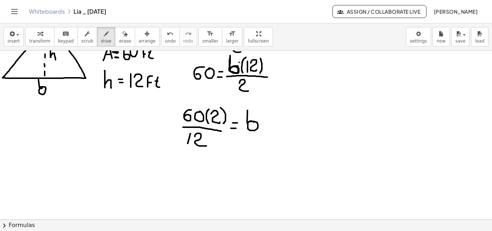
scroll to position [987, 0]
drag, startPoint x: 187, startPoint y: 163, endPoint x: 187, endPoint y: 173, distance: 10.5
drag, startPoint x: 192, startPoint y: 166, endPoint x: 201, endPoint y: 172, distance: 10.8
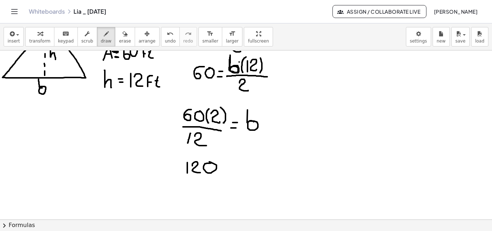
drag, startPoint x: 186, startPoint y: 176, endPoint x: 213, endPoint y: 178, distance: 27.1
drag, startPoint x: 196, startPoint y: 186, endPoint x: 197, endPoint y: 191, distance: 5.5
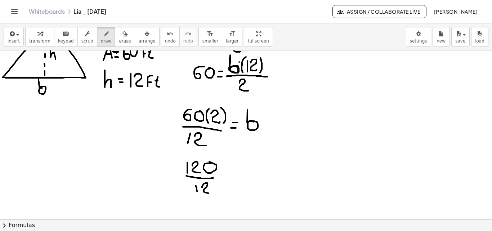
drag, startPoint x: 202, startPoint y: 187, endPoint x: 209, endPoint y: 193, distance: 8.9
drag, startPoint x: 197, startPoint y: 185, endPoint x: 199, endPoint y: 195, distance: 10.7
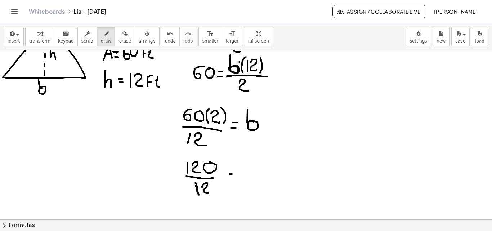
drag, startPoint x: 249, startPoint y: 172, endPoint x: 240, endPoint y: 163, distance: 13.5
drag, startPoint x: 267, startPoint y: 172, endPoint x: 302, endPoint y: 134, distance: 51.8
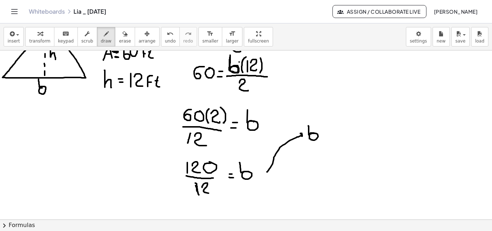
drag, startPoint x: 314, startPoint y: 133, endPoint x: 308, endPoint y: 126, distance: 9.2
drag, startPoint x: 332, startPoint y: 128, endPoint x: 333, endPoint y: 139, distance: 11.3
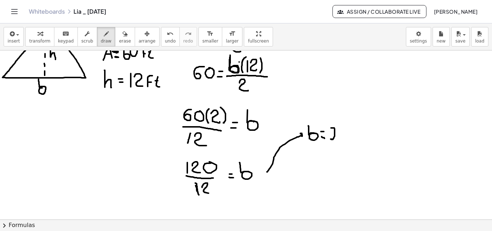
drag, startPoint x: 330, startPoint y: 141, endPoint x: 335, endPoint y: 141, distance: 4.4
drag, startPoint x: 331, startPoint y: 128, endPoint x: 335, endPoint y: 141, distance: 13.2
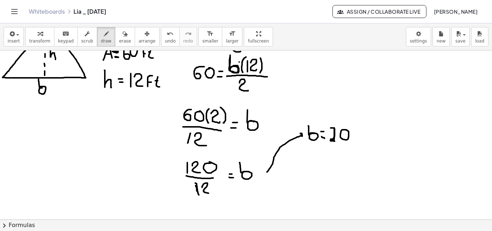
drag, startPoint x: 358, startPoint y: 143, endPoint x: 359, endPoint y: 137, distance: 6.1
drag, startPoint x: 367, startPoint y: 134, endPoint x: 370, endPoint y: 144, distance: 10.3
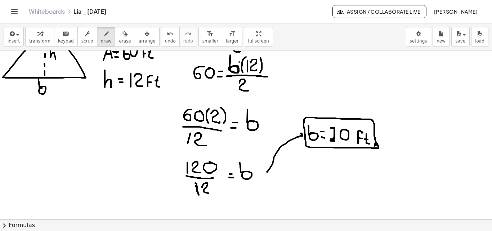
drag, startPoint x: 201, startPoint y: 148, endPoint x: 203, endPoint y: 135, distance: 13.5
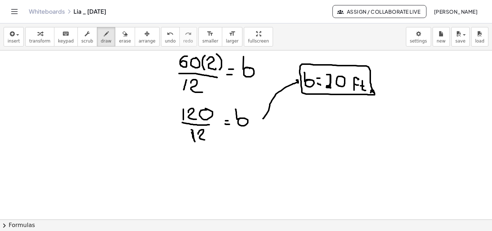
scroll to position [1071, 4]
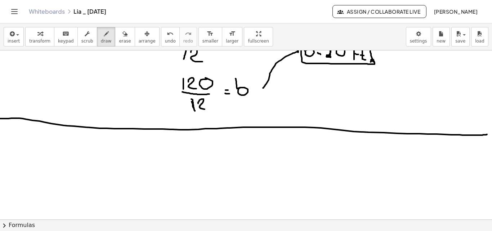
drag, startPoint x: 0, startPoint y: 119, endPoint x: 487, endPoint y: 134, distance: 487.5
click at [487, 134] on div "×" at bounding box center [246, 134] width 492 height 169
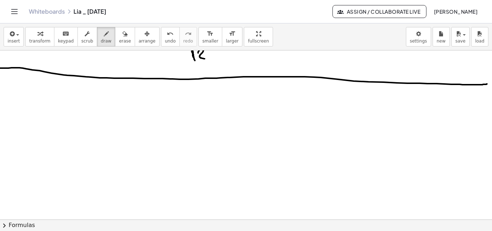
scroll to position [1138, 4]
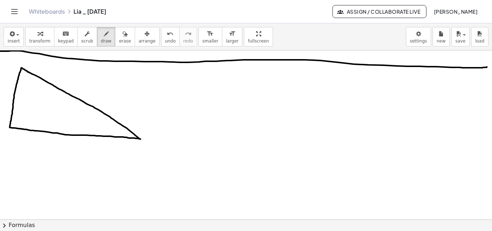
drag, startPoint x: 29, startPoint y: 97, endPoint x: 32, endPoint y: 101, distance: 5.2
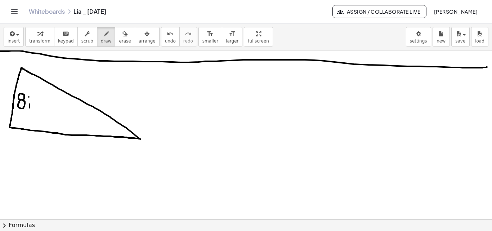
drag, startPoint x: 33, startPoint y: 105, endPoint x: 24, endPoint y: 88, distance: 19.5
drag, startPoint x: 23, startPoint y: 86, endPoint x: 19, endPoint y: 114, distance: 27.6
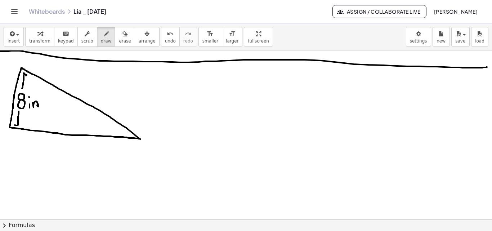
drag, startPoint x: 19, startPoint y: 111, endPoint x: 19, endPoint y: 125, distance: 13.7
drag, startPoint x: 52, startPoint y: 150, endPoint x: 47, endPoint y: 137, distance: 14.7
drag, startPoint x: 10, startPoint y: 134, endPoint x: 36, endPoint y: 139, distance: 26.7
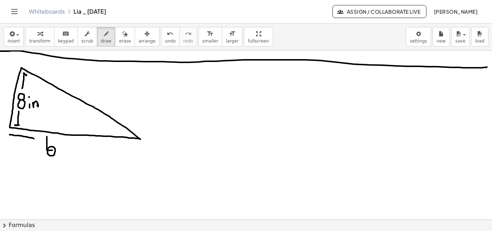
drag, startPoint x: 60, startPoint y: 142, endPoint x: 133, endPoint y: 149, distance: 73.8
drag, startPoint x: 8, startPoint y: 132, endPoint x: 9, endPoint y: 136, distance: 4.3
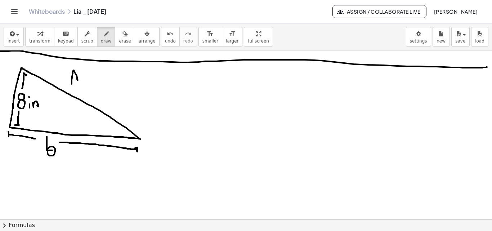
drag, startPoint x: 72, startPoint y: 84, endPoint x: 77, endPoint y: 81, distance: 6.0
drag, startPoint x: 72, startPoint y: 77, endPoint x: 76, endPoint y: 77, distance: 4.0
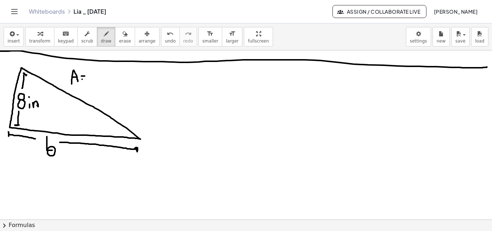
drag, startPoint x: 90, startPoint y: 74, endPoint x: 92, endPoint y: 84, distance: 9.9
click at [123, 36] on icon "button" at bounding box center [125, 34] width 5 height 9
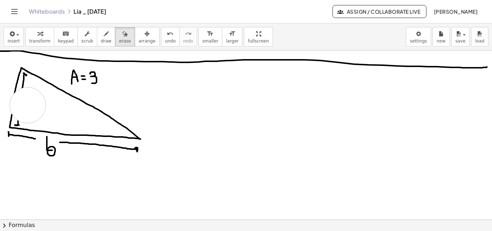
click at [97, 36] on button "draw" at bounding box center [106, 36] width 19 height 19
drag, startPoint x: 16, startPoint y: 90, endPoint x: 9, endPoint y: 115, distance: 25.1
drag, startPoint x: 15, startPoint y: 88, endPoint x: 10, endPoint y: 116, distance: 28.4
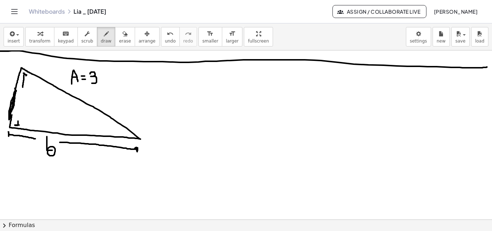
drag, startPoint x: 18, startPoint y: 123, endPoint x: 21, endPoint y: 107, distance: 15.7
drag, startPoint x: 119, startPoint y: 78, endPoint x: 121, endPoint y: 85, distance: 7.0
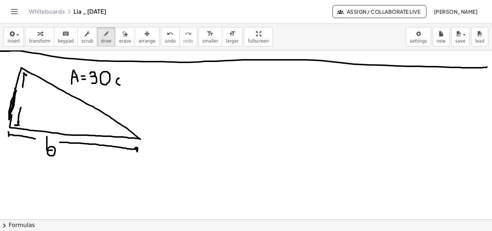
drag, startPoint x: 123, startPoint y: 82, endPoint x: 135, endPoint y: 83, distance: 12.3
drag, startPoint x: 136, startPoint y: 70, endPoint x: 139, endPoint y: 76, distance: 7.1
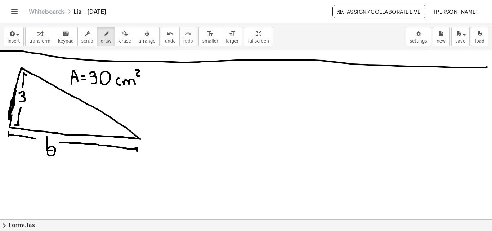
drag, startPoint x: 19, startPoint y: 93, endPoint x: 19, endPoint y: 101, distance: 7.9
drag, startPoint x: 33, startPoint y: 97, endPoint x: 40, endPoint y: 101, distance: 8.2
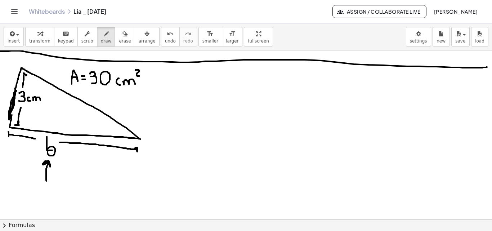
drag, startPoint x: 46, startPoint y: 181, endPoint x: 49, endPoint y: 164, distance: 17.1
drag, startPoint x: 188, startPoint y: 76, endPoint x: 191, endPoint y: 82, distance: 6.4
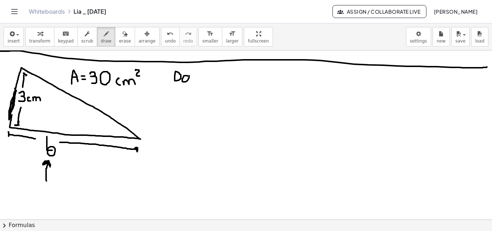
drag, startPoint x: 196, startPoint y: 66, endPoint x: 196, endPoint y: 78, distance: 12.6
drag, startPoint x: 192, startPoint y: 72, endPoint x: 199, endPoint y: 74, distance: 7.0
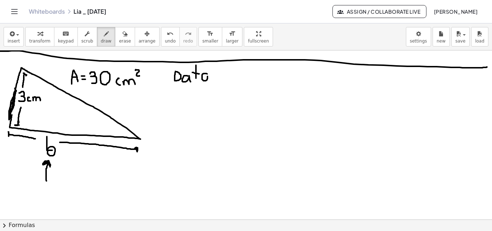
drag, startPoint x: 207, startPoint y: 74, endPoint x: 208, endPoint y: 83, distance: 8.7
drag, startPoint x: 173, startPoint y: 88, endPoint x: 208, endPoint y: 87, distance: 34.2
drag, startPoint x: 174, startPoint y: 108, endPoint x: 180, endPoint y: 106, distance: 7.0
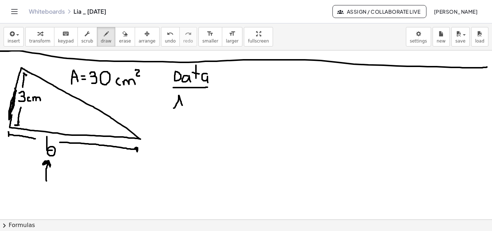
drag, startPoint x: 194, startPoint y: 99, endPoint x: 195, endPoint y: 106, distance: 6.6
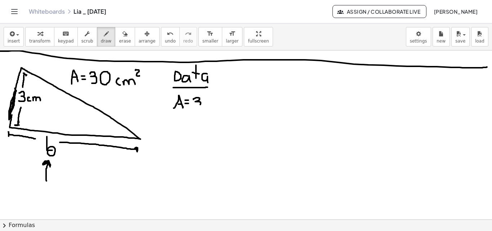
drag, startPoint x: 227, startPoint y: 101, endPoint x: 236, endPoint y: 102, distance: 9.1
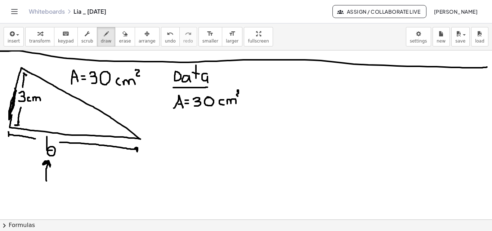
drag, startPoint x: 237, startPoint y: 91, endPoint x: 240, endPoint y: 96, distance: 5.5
drag, startPoint x: 176, startPoint y: 115, endPoint x: 186, endPoint y: 125, distance: 13.8
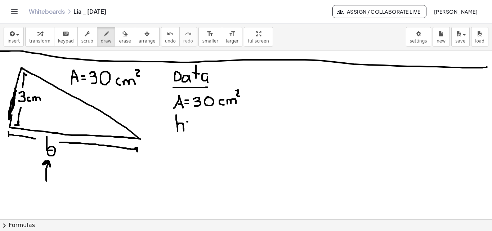
drag, startPoint x: 195, startPoint y: 119, endPoint x: 199, endPoint y: 129, distance: 10.8
drag, startPoint x: 208, startPoint y: 124, endPoint x: 208, endPoint y: 128, distance: 4.0
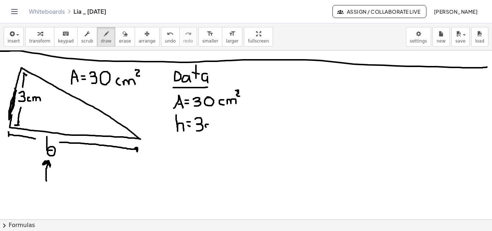
drag, startPoint x: 211, startPoint y: 125, endPoint x: 218, endPoint y: 123, distance: 6.6
drag, startPoint x: 183, startPoint y: 148, endPoint x: 176, endPoint y: 142, distance: 8.4
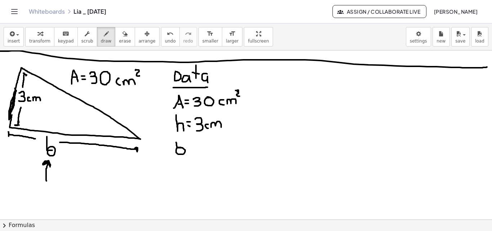
drag, startPoint x: 197, startPoint y: 150, endPoint x: 198, endPoint y: 146, distance: 4.6
drag, startPoint x: 198, startPoint y: 146, endPoint x: 192, endPoint y: 139, distance: 9.0
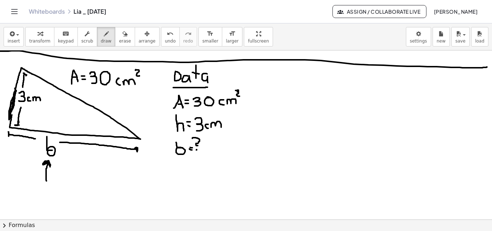
drag, startPoint x: 116, startPoint y: 36, endPoint x: 218, endPoint y: 165, distance: 164.2
click at [123, 37] on icon "button" at bounding box center [125, 34] width 5 height 9
drag, startPoint x: 222, startPoint y: 173, endPoint x: 207, endPoint y: 153, distance: 25.0
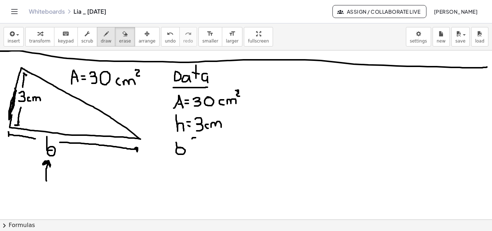
click at [104, 37] on icon "button" at bounding box center [106, 34] width 5 height 9
drag, startPoint x: 176, startPoint y: 138, endPoint x: 176, endPoint y: 145, distance: 7.2
drag, startPoint x: 188, startPoint y: 145, endPoint x: 191, endPoint y: 147, distance: 3.7
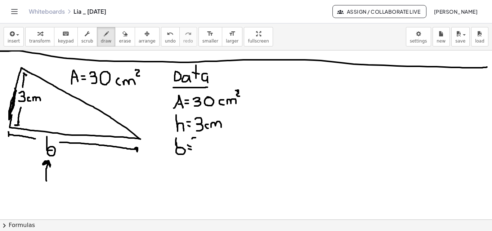
drag, startPoint x: 201, startPoint y: 149, endPoint x: 194, endPoint y: 139, distance: 11.8
drag, startPoint x: 272, startPoint y: 87, endPoint x: 278, endPoint y: 85, distance: 6.2
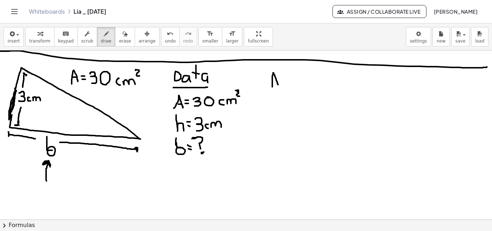
drag, startPoint x: 274, startPoint y: 81, endPoint x: 281, endPoint y: 80, distance: 7.4
drag, startPoint x: 282, startPoint y: 78, endPoint x: 286, endPoint y: 78, distance: 4.0
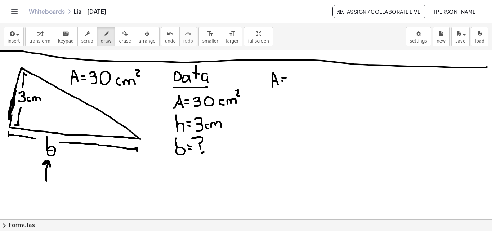
drag, startPoint x: 282, startPoint y: 81, endPoint x: 287, endPoint y: 81, distance: 4.3
drag, startPoint x: 298, startPoint y: 79, endPoint x: 303, endPoint y: 74, distance: 7.2
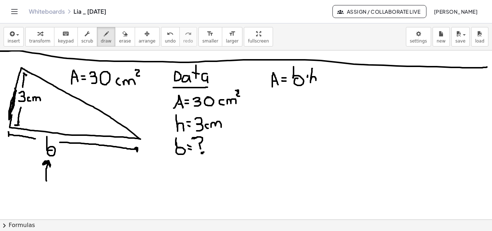
drag, startPoint x: 312, startPoint y: 71, endPoint x: 315, endPoint y: 83, distance: 12.2
drag, startPoint x: 294, startPoint y: 91, endPoint x: 311, endPoint y: 92, distance: 17.7
drag, startPoint x: 300, startPoint y: 98, endPoint x: 307, endPoint y: 97, distance: 6.5
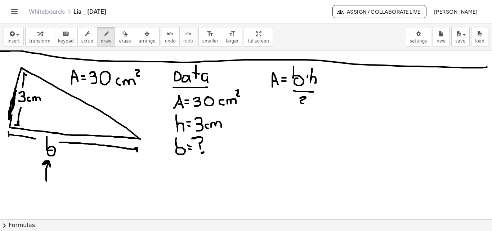
click at [119, 36] on div "button" at bounding box center [125, 33] width 12 height 9
drag, startPoint x: 322, startPoint y: 126, endPoint x: 308, endPoint y: 113, distance: 18.9
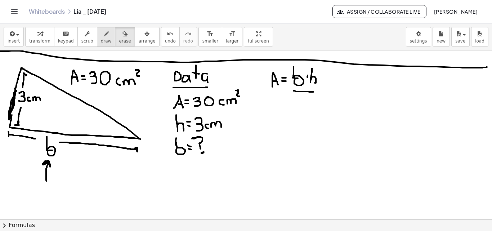
click at [104, 37] on icon "button" at bounding box center [106, 34] width 5 height 9
drag, startPoint x: 299, startPoint y: 99, endPoint x: 306, endPoint y: 107, distance: 10.5
drag, startPoint x: 259, startPoint y: 123, endPoint x: 259, endPoint y: 131, distance: 8.7
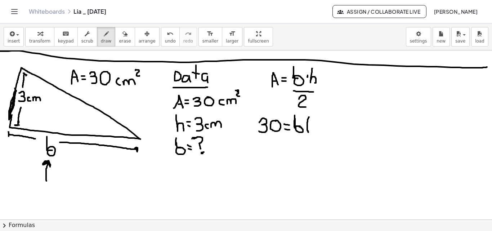
drag, startPoint x: 309, startPoint y: 117, endPoint x: 308, endPoint y: 132, distance: 15.2
drag, startPoint x: 314, startPoint y: 120, endPoint x: 316, endPoint y: 129, distance: 8.8
drag, startPoint x: 325, startPoint y: 116, endPoint x: 325, endPoint y: 132, distance: 16.6
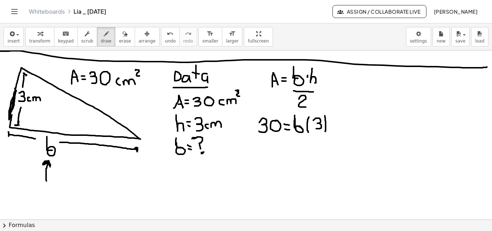
drag, startPoint x: 297, startPoint y: 137, endPoint x: 321, endPoint y: 137, distance: 23.4
drag, startPoint x: 310, startPoint y: 143, endPoint x: 316, endPoint y: 151, distance: 10.5
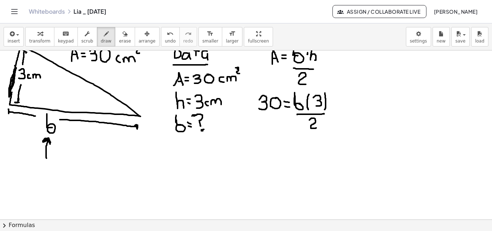
scroll to position [1166, 4]
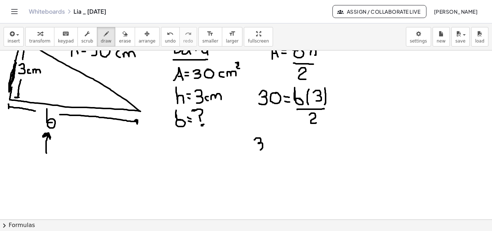
drag, startPoint x: 254, startPoint y: 140, endPoint x: 256, endPoint y: 150, distance: 10.3
drag, startPoint x: 279, startPoint y: 137, endPoint x: 279, endPoint y: 148, distance: 11.2
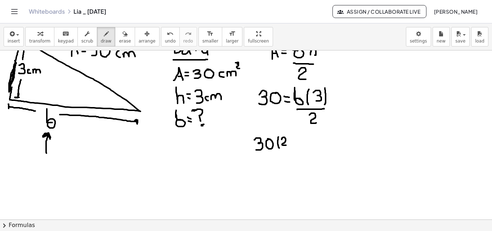
drag, startPoint x: 282, startPoint y: 139, endPoint x: 290, endPoint y: 139, distance: 8.3
drag, startPoint x: 289, startPoint y: 134, endPoint x: 292, endPoint y: 148, distance: 14.3
drag, startPoint x: 257, startPoint y: 154, endPoint x: 291, endPoint y: 155, distance: 34.3
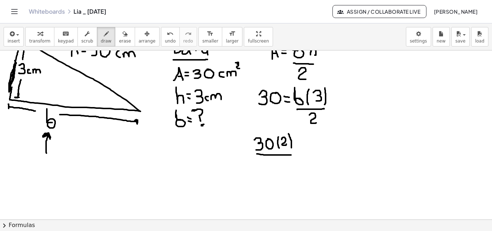
drag, startPoint x: 274, startPoint y: 163, endPoint x: 276, endPoint y: 172, distance: 9.9
drag, startPoint x: 298, startPoint y: 148, endPoint x: 304, endPoint y: 148, distance: 5.8
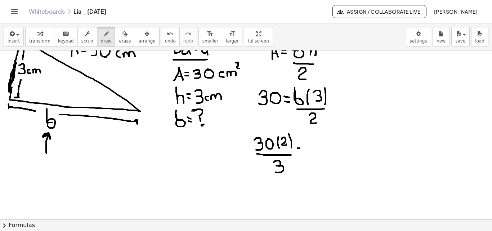
drag, startPoint x: 298, startPoint y: 153, endPoint x: 304, endPoint y: 153, distance: 5.8
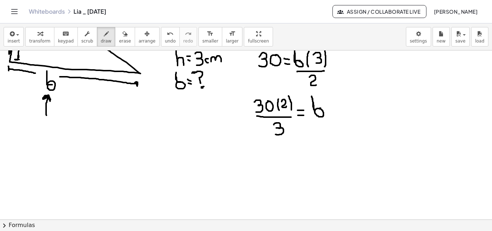
scroll to position [1206, 4]
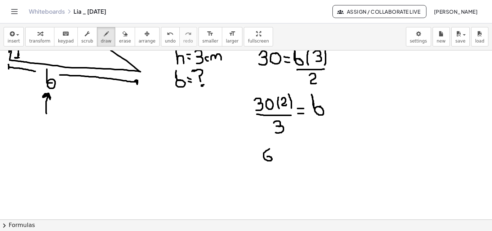
drag, startPoint x: 270, startPoint y: 149, endPoint x: 273, endPoint y: 154, distance: 5.9
drag, startPoint x: 266, startPoint y: 164, endPoint x: 285, endPoint y: 163, distance: 19.9
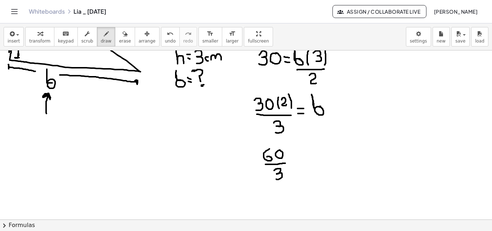
drag, startPoint x: 274, startPoint y: 170, endPoint x: 287, endPoint y: 170, distance: 13.0
drag, startPoint x: 309, startPoint y: 157, endPoint x: 308, endPoint y: 147, distance: 10.2
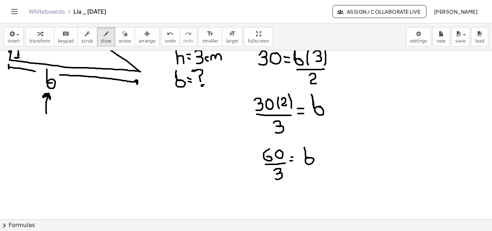
drag, startPoint x: 323, startPoint y: 156, endPoint x: 356, endPoint y: 136, distance: 39.2
drag, startPoint x: 365, startPoint y: 134, endPoint x: 361, endPoint y: 125, distance: 9.8
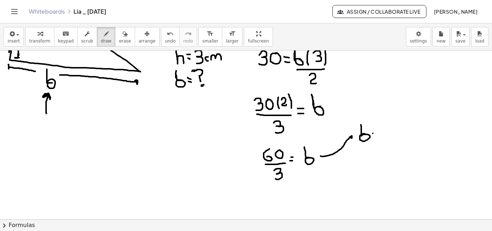
drag, startPoint x: 378, startPoint y: 128, endPoint x: 387, endPoint y: 137, distance: 13.0
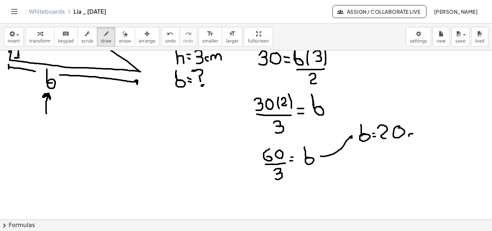
drag, startPoint x: 413, startPoint y: 134, endPoint x: 413, endPoint y: 138, distance: 4.0
drag, startPoint x: 416, startPoint y: 132, endPoint x: 429, endPoint y: 137, distance: 13.8
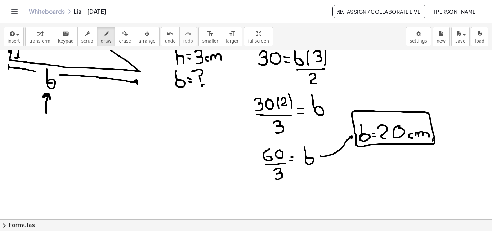
drag, startPoint x: 434, startPoint y: 138, endPoint x: 415, endPoint y: 145, distance: 20.3
drag, startPoint x: 384, startPoint y: 138, endPoint x: 390, endPoint y: 138, distance: 6.5
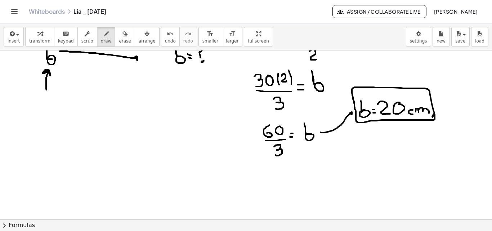
scroll to position [1259, 4]
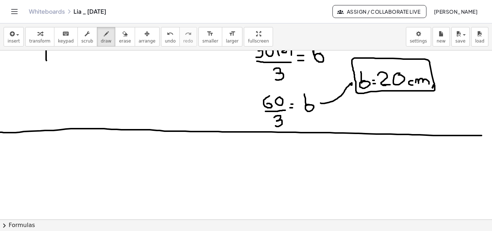
drag, startPoint x: 0, startPoint y: 132, endPoint x: 496, endPoint y: 135, distance: 495.5
click at [490, 135] on html "Graspable Math Activities Get Started Activity Bank Assigned Work Classes White…" at bounding box center [246, 115] width 492 height 231
drag, startPoint x: 58, startPoint y: 87, endPoint x: 50, endPoint y: 95, distance: 10.7
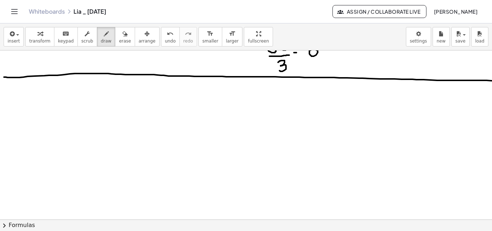
scroll to position [1314, 0]
drag, startPoint x: 5, startPoint y: 76, endPoint x: 0, endPoint y: 77, distance: 5.2
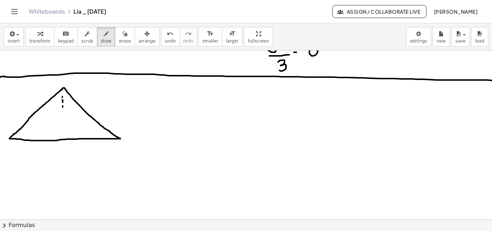
drag, startPoint x: 62, startPoint y: 127, endPoint x: 62, endPoint y: 133, distance: 6.5
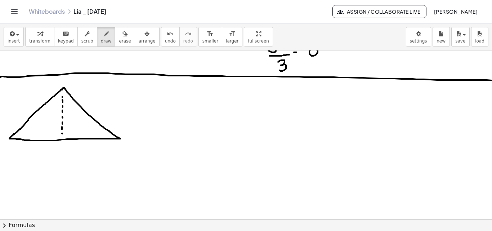
drag, startPoint x: 48, startPoint y: 153, endPoint x: 52, endPoint y: 156, distance: 4.7
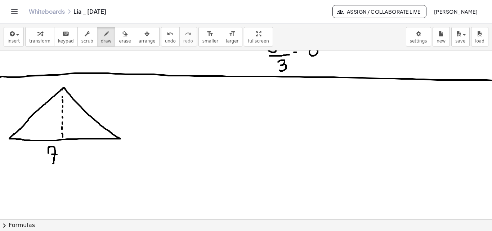
drag, startPoint x: 53, startPoint y: 155, endPoint x: 57, endPoint y: 155, distance: 4.3
drag, startPoint x: 62, startPoint y: 158, endPoint x: 62, endPoint y: 162, distance: 3.7
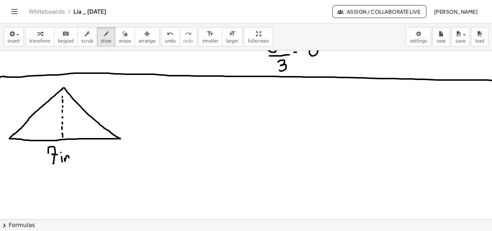
drag, startPoint x: 65, startPoint y: 161, endPoint x: 70, endPoint y: 161, distance: 4.7
drag, startPoint x: 42, startPoint y: 151, endPoint x: 17, endPoint y: 149, distance: 25.7
drag, startPoint x: 75, startPoint y: 151, endPoint x: 120, endPoint y: 150, distance: 44.3
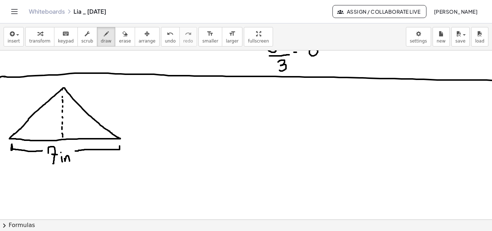
drag, startPoint x: 52, startPoint y: 110, endPoint x: 91, endPoint y: 104, distance: 40.0
drag, startPoint x: 94, startPoint y: 97, endPoint x: 99, endPoint y: 95, distance: 6.0
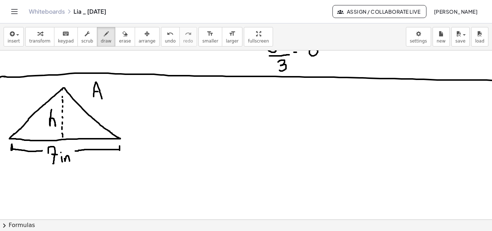
drag, startPoint x: 95, startPoint y: 92, endPoint x: 101, endPoint y: 91, distance: 6.2
drag, startPoint x: 115, startPoint y: 83, endPoint x: 115, endPoint y: 93, distance: 10.1
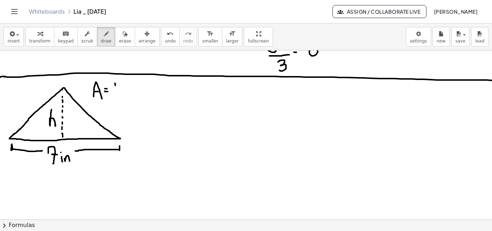
drag, startPoint x: 118, startPoint y: 82, endPoint x: 128, endPoint y: 96, distance: 16.9
drag, startPoint x: 133, startPoint y: 90, endPoint x: 134, endPoint y: 97, distance: 6.2
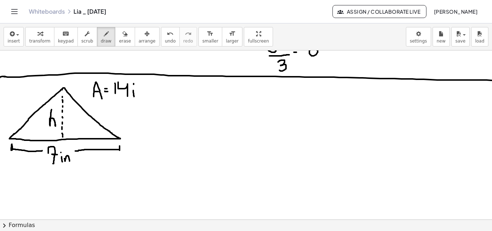
drag, startPoint x: 134, startPoint y: 84, endPoint x: 137, endPoint y: 92, distance: 8.6
drag, startPoint x: 138, startPoint y: 94, endPoint x: 145, endPoint y: 97, distance: 6.5
drag, startPoint x: 145, startPoint y: 80, endPoint x: 144, endPoint y: 87, distance: 6.6
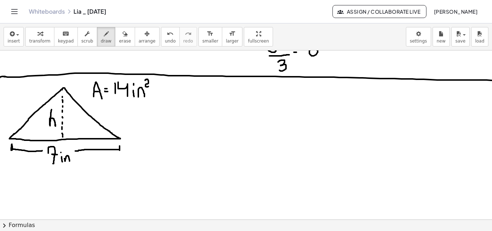
drag, startPoint x: 94, startPoint y: 94, endPoint x: 94, endPoint y: 101, distance: 6.8
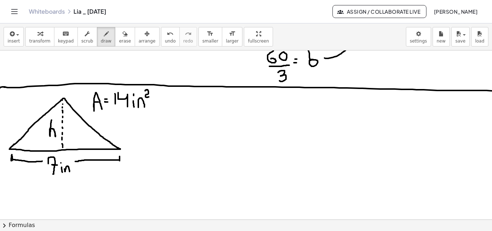
scroll to position [1302, 0]
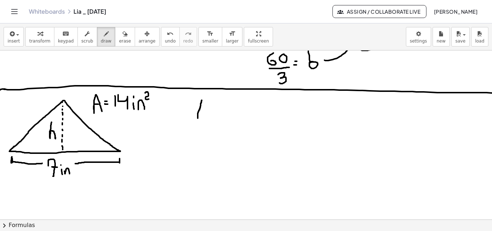
drag, startPoint x: 198, startPoint y: 118, endPoint x: 202, endPoint y: 100, distance: 18.5
click at [119, 40] on span "erase" at bounding box center [125, 41] width 12 height 5
drag, startPoint x: 215, startPoint y: 112, endPoint x: 207, endPoint y: 112, distance: 8.3
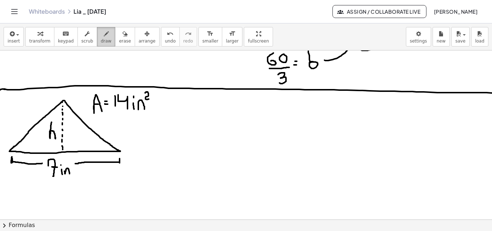
click at [101, 35] on div "button" at bounding box center [106, 33] width 11 height 9
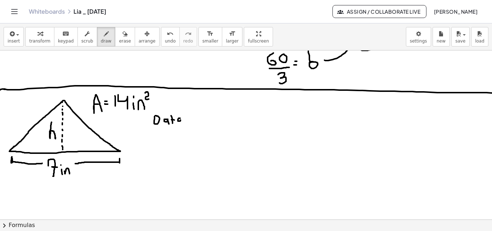
drag, startPoint x: 180, startPoint y: 118, endPoint x: 181, endPoint y: 123, distance: 5.1
drag, startPoint x: 155, startPoint y: 128, endPoint x: 188, endPoint y: 129, distance: 32.8
drag, startPoint x: 152, startPoint y: 148, endPoint x: 160, endPoint y: 147, distance: 8.3
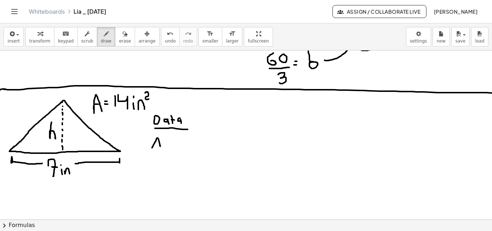
drag, startPoint x: 165, startPoint y: 145, endPoint x: 168, endPoint y: 141, distance: 4.2
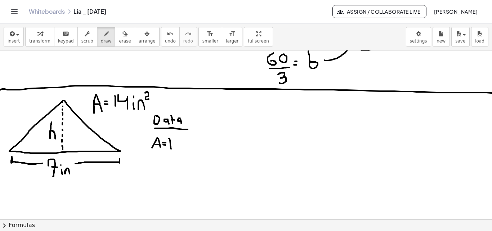
drag, startPoint x: 169, startPoint y: 138, endPoint x: 171, endPoint y: 149, distance: 10.7
drag, startPoint x: 173, startPoint y: 139, endPoint x: 179, endPoint y: 148, distance: 10.9
drag, startPoint x: 184, startPoint y: 145, endPoint x: 185, endPoint y: 148, distance: 3.6
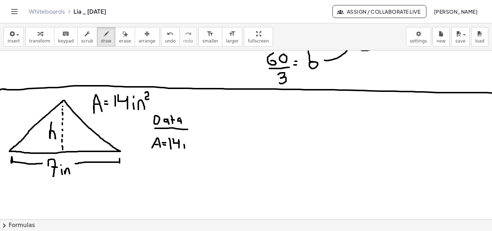
drag, startPoint x: 188, startPoint y: 143, endPoint x: 194, endPoint y: 139, distance: 6.9
drag, startPoint x: 194, startPoint y: 138, endPoint x: 196, endPoint y: 143, distance: 5.5
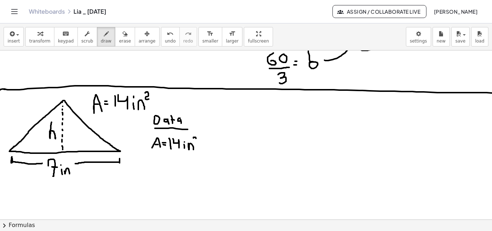
click at [119, 41] on span "erase" at bounding box center [125, 41] width 12 height 5
drag, startPoint x: 232, startPoint y: 150, endPoint x: 99, endPoint y: 34, distance: 176.0
click at [104, 34] on icon "button" at bounding box center [106, 34] width 5 height 9
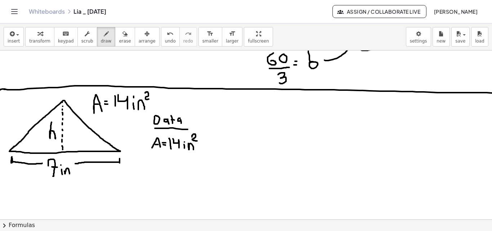
drag, startPoint x: 192, startPoint y: 137, endPoint x: 197, endPoint y: 141, distance: 6.4
drag, startPoint x: 155, startPoint y: 162, endPoint x: 168, endPoint y: 164, distance: 12.7
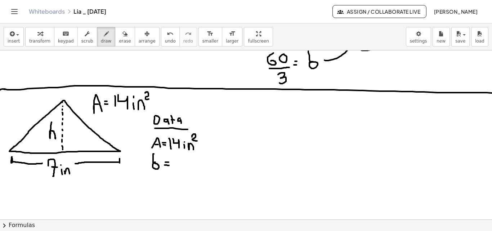
drag, startPoint x: 165, startPoint y: 165, endPoint x: 169, endPoint y: 165, distance: 4.3
drag, startPoint x: 177, startPoint y: 159, endPoint x: 183, endPoint y: 168, distance: 10.6
drag, startPoint x: 182, startPoint y: 164, endPoint x: 190, endPoint y: 164, distance: 8.6
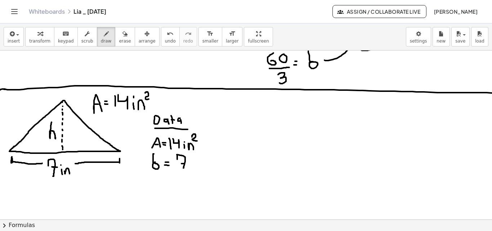
drag, startPoint x: 192, startPoint y: 166, endPoint x: 191, endPoint y: 161, distance: 5.4
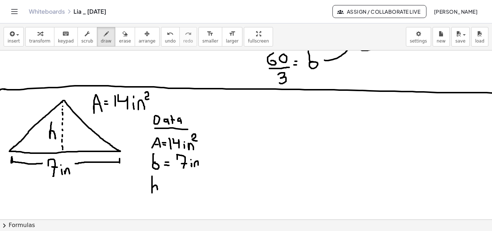
drag, startPoint x: 152, startPoint y: 176, endPoint x: 161, endPoint y: 186, distance: 13.5
drag, startPoint x: 164, startPoint y: 185, endPoint x: 167, endPoint y: 186, distance: 3.6
drag, startPoint x: 163, startPoint y: 189, endPoint x: 169, endPoint y: 191, distance: 6.3
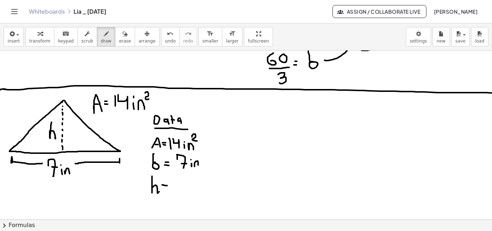
drag, startPoint x: 176, startPoint y: 183, endPoint x: 174, endPoint y: 177, distance: 6.5
drag, startPoint x: 236, startPoint y: 112, endPoint x: 232, endPoint y: 128, distance: 16.0
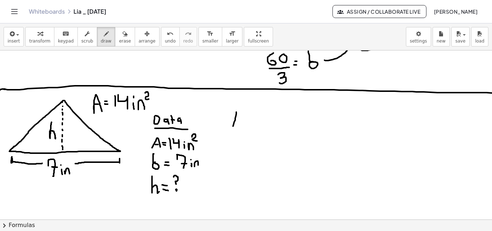
drag, startPoint x: 237, startPoint y: 111, endPoint x: 242, endPoint y: 127, distance: 16.6
drag, startPoint x: 235, startPoint y: 122, endPoint x: 240, endPoint y: 122, distance: 4.7
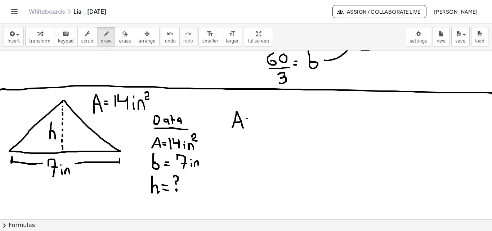
drag, startPoint x: 261, startPoint y: 118, endPoint x: 257, endPoint y: 110, distance: 8.2
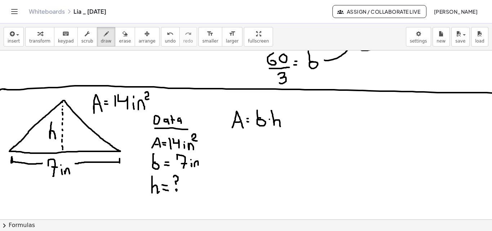
drag, startPoint x: 272, startPoint y: 111, endPoint x: 280, endPoint y: 126, distance: 18.1
drag, startPoint x: 259, startPoint y: 130, endPoint x: 276, endPoint y: 130, distance: 16.9
drag, startPoint x: 265, startPoint y: 137, endPoint x: 273, endPoint y: 145, distance: 11.5
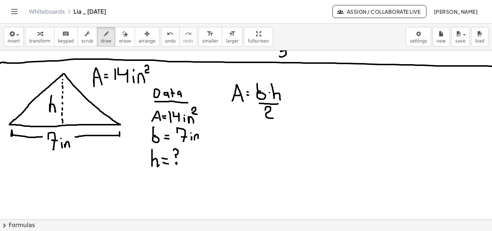
scroll to position [1337, 0]
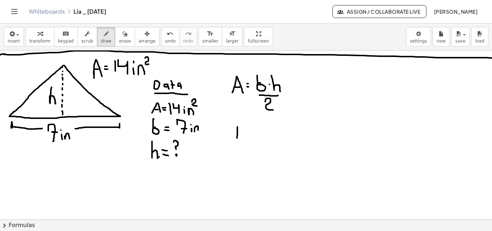
drag, startPoint x: 237, startPoint y: 127, endPoint x: 237, endPoint y: 138, distance: 11.5
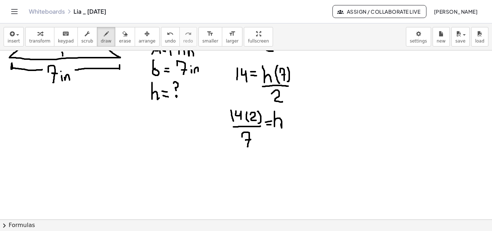
scroll to position [1403, 0]
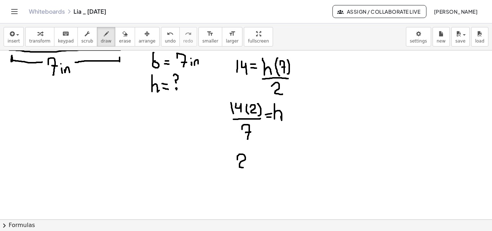
drag, startPoint x: 237, startPoint y: 160, endPoint x: 252, endPoint y: 160, distance: 14.4
drag, startPoint x: 241, startPoint y: 172, endPoint x: 259, endPoint y: 171, distance: 18.4
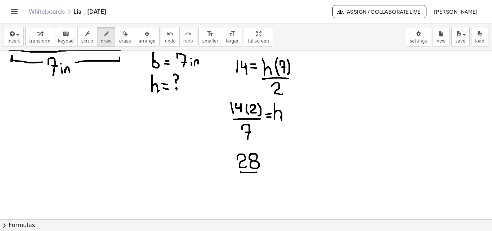
drag, startPoint x: 247, startPoint y: 181, endPoint x: 250, endPoint y: 187, distance: 7.1
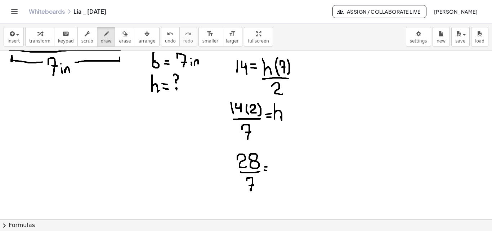
drag, startPoint x: 275, startPoint y: 151, endPoint x: 282, endPoint y: 174, distance: 24.0
drag, startPoint x: 285, startPoint y: 162, endPoint x: 338, endPoint y: 110, distance: 74.2
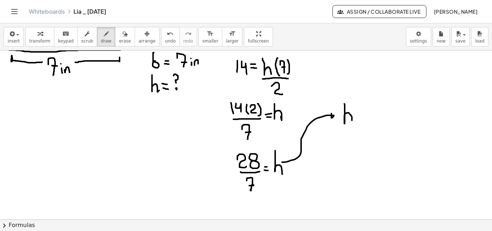
drag, startPoint x: 345, startPoint y: 105, endPoint x: 353, endPoint y: 120, distance: 17.7
drag, startPoint x: 359, startPoint y: 114, endPoint x: 365, endPoint y: 114, distance: 5.4
drag, startPoint x: 358, startPoint y: 120, endPoint x: 363, endPoint y: 120, distance: 5.0
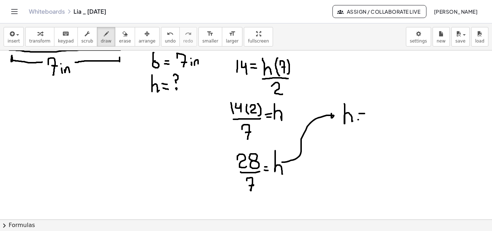
drag, startPoint x: 372, startPoint y: 105, endPoint x: 379, endPoint y: 120, distance: 16.3
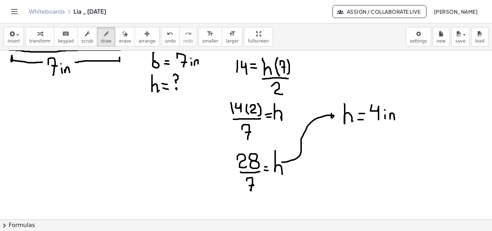
drag, startPoint x: 390, startPoint y: 114, endPoint x: 395, endPoint y: 120, distance: 7.5
drag, startPoint x: 402, startPoint y: 118, endPoint x: 400, endPoint y: 124, distance: 5.9
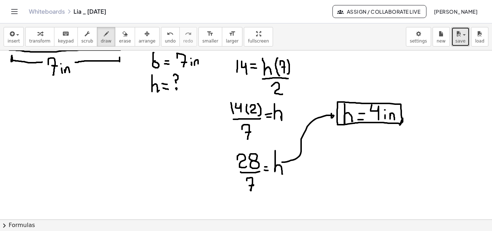
click at [465, 35] on span "button" at bounding box center [464, 34] width 3 height 1
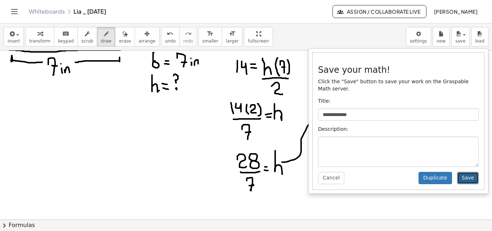
click at [466, 172] on button "Save" at bounding box center [468, 178] width 22 height 12
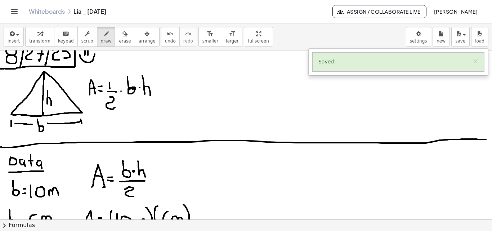
scroll to position [0, 0]
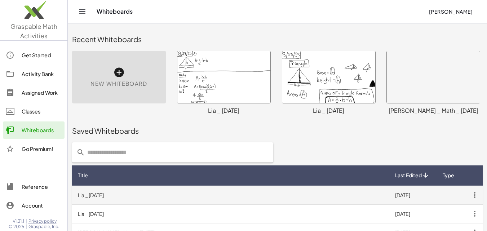
click at [472, 197] on icon "button" at bounding box center [474, 194] width 13 height 13
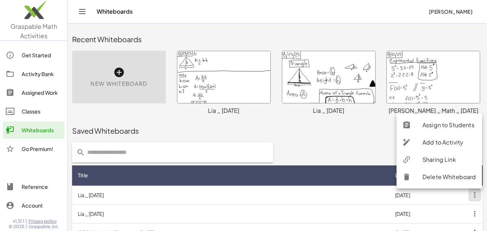
click at [435, 162] on div "Sharing Link" at bounding box center [449, 159] width 54 height 9
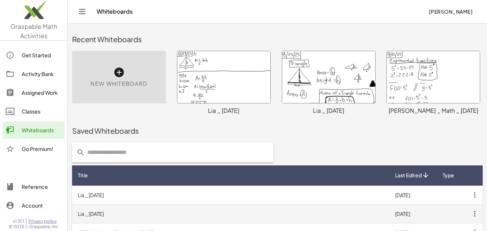
click at [472, 214] on icon "button" at bounding box center [474, 213] width 13 height 13
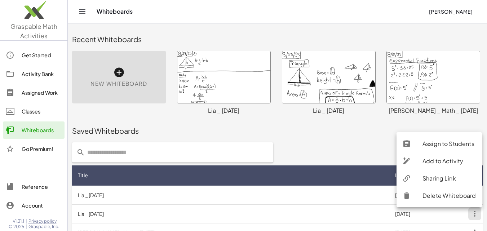
click at [430, 187] on div "Sharing Link" at bounding box center [438, 195] width 85 height 17
